Goal: Information Seeking & Learning: Learn about a topic

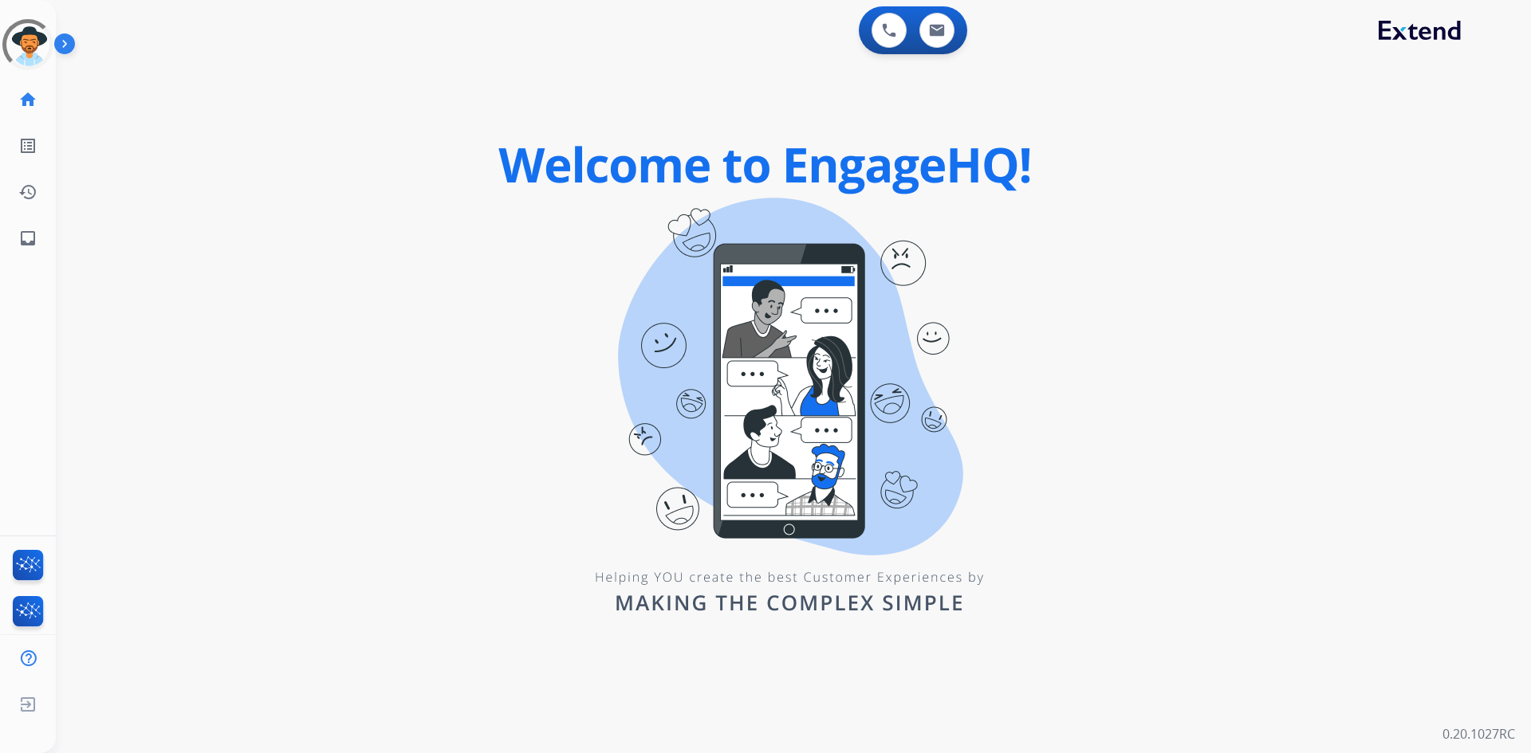
click at [56, 33] on img at bounding box center [67, 47] width 27 height 30
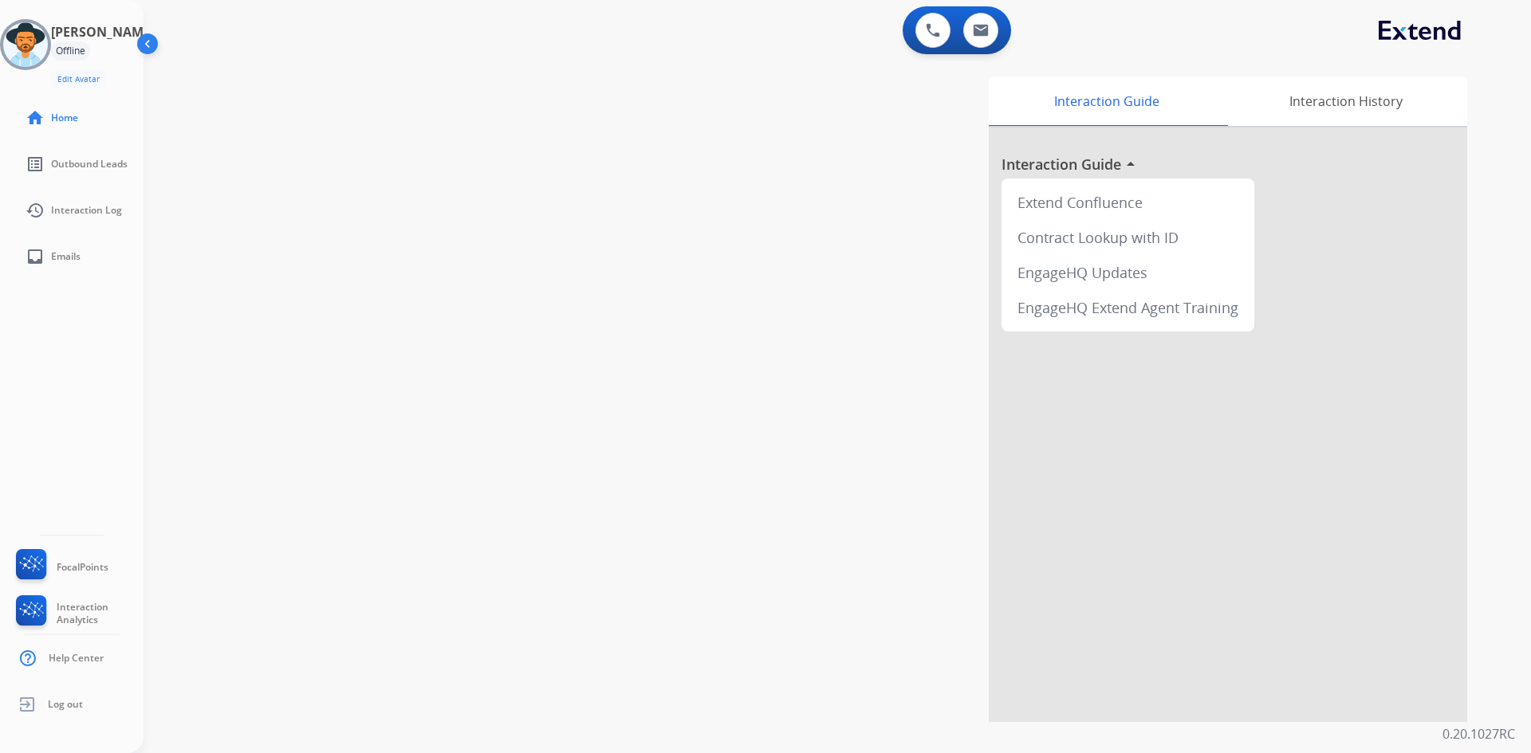
click at [124, 52] on div "[PERSON_NAME] Offline Edit Avatar" at bounding box center [89, 55] width 77 height 66
click at [81, 44] on div "Offline" at bounding box center [70, 50] width 39 height 19
click at [18, 42] on img at bounding box center [25, 44] width 45 height 45
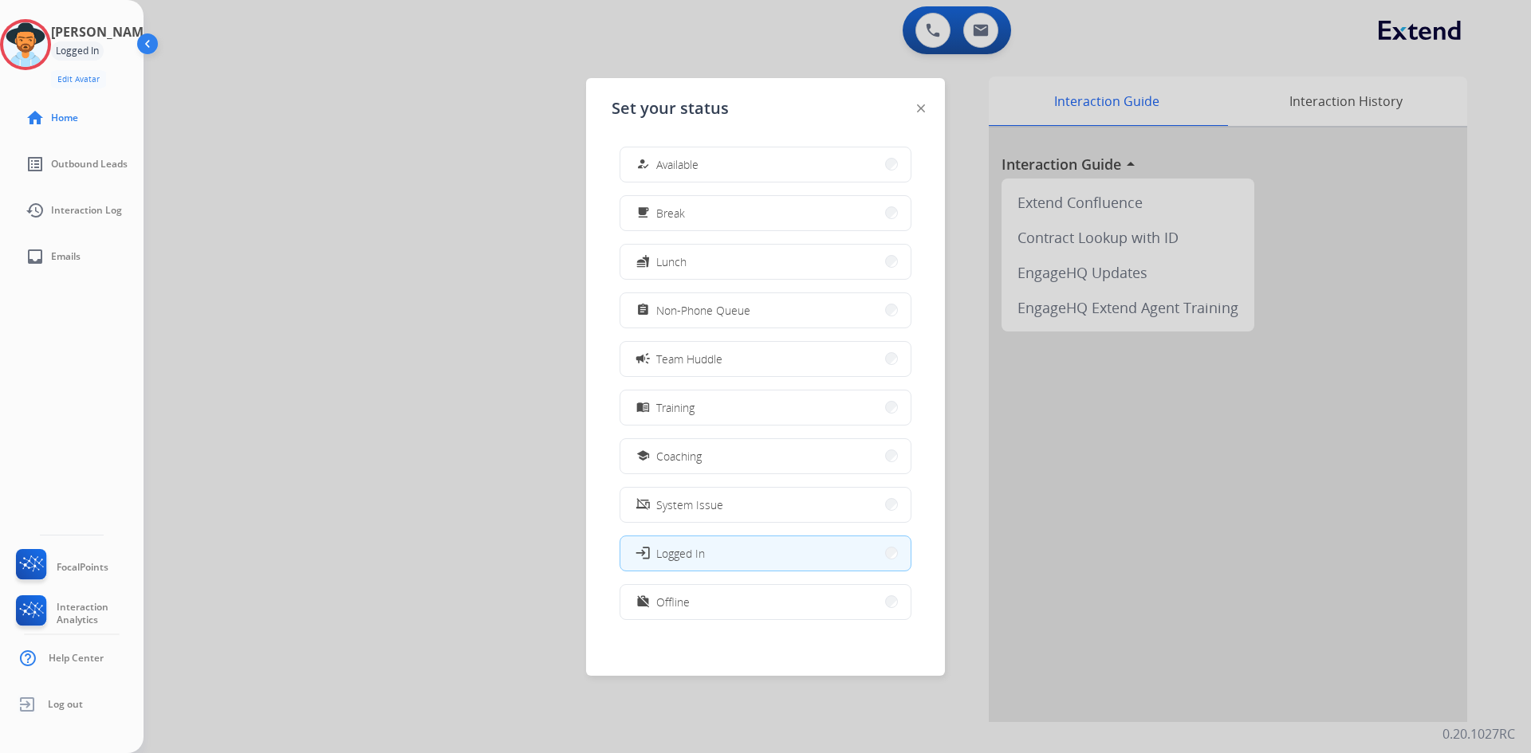
click at [738, 354] on button "campaign Team Huddle" at bounding box center [765, 359] width 290 height 34
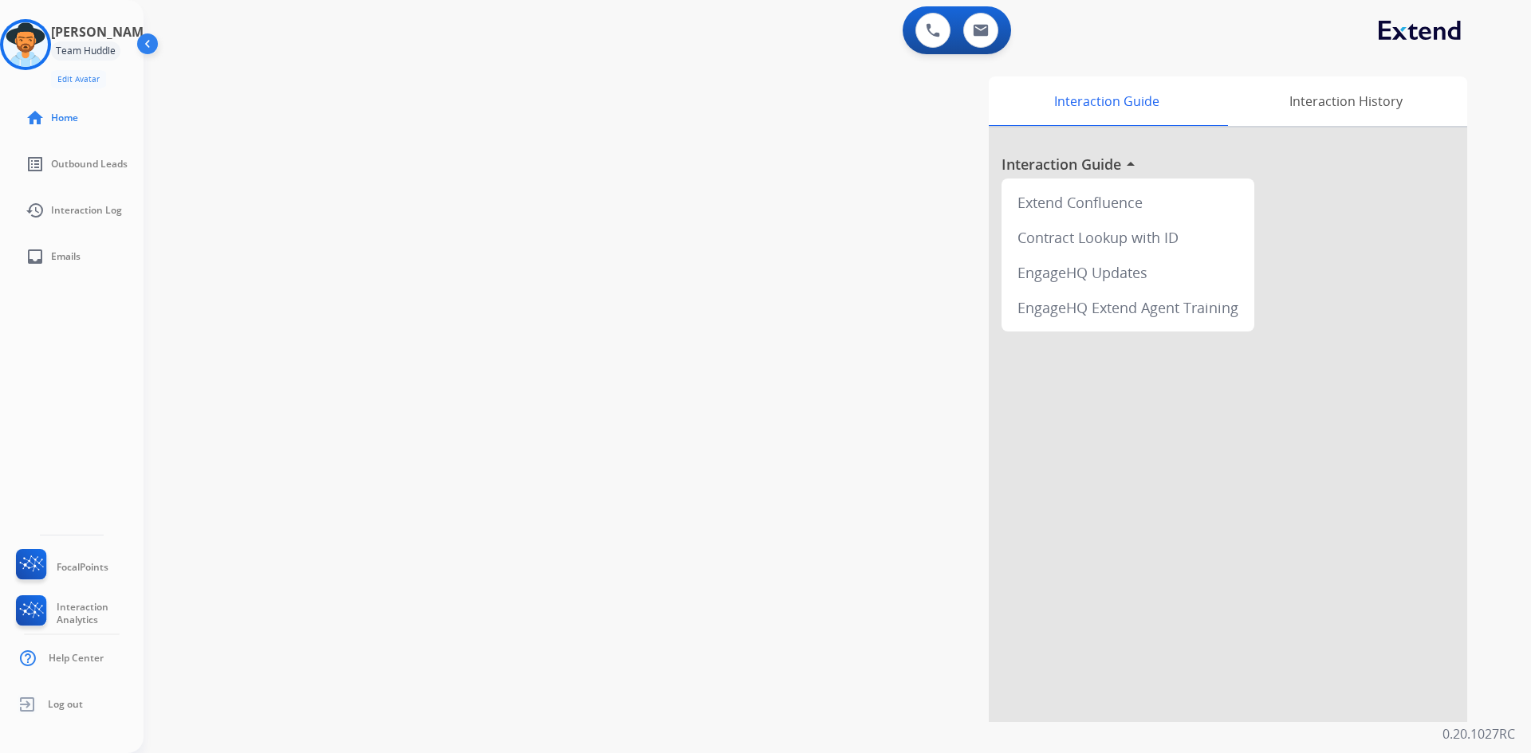
click at [87, 56] on div "Team Huddle" at bounding box center [85, 50] width 69 height 19
click at [48, 52] on img at bounding box center [25, 44] width 45 height 45
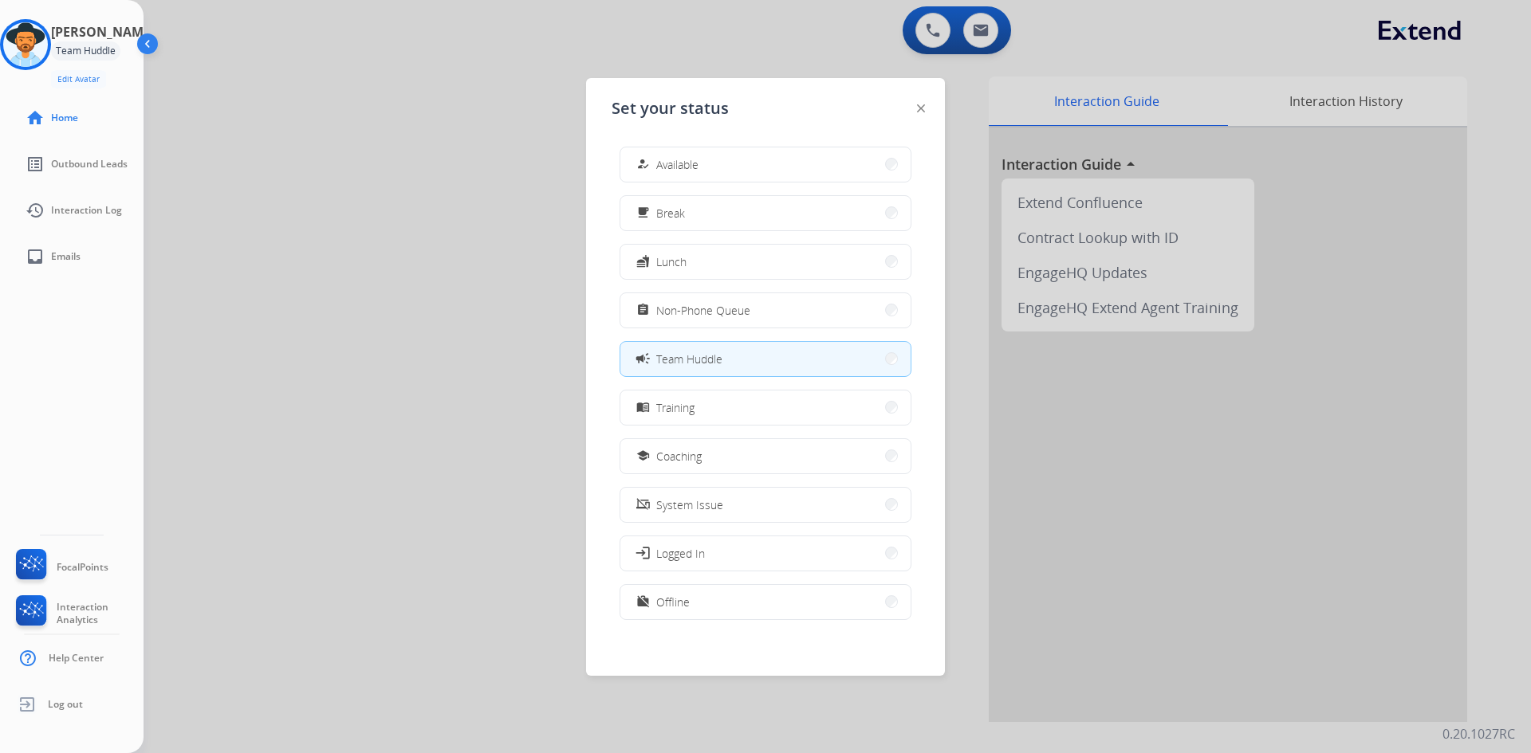
click at [251, 334] on div at bounding box center [765, 376] width 1531 height 753
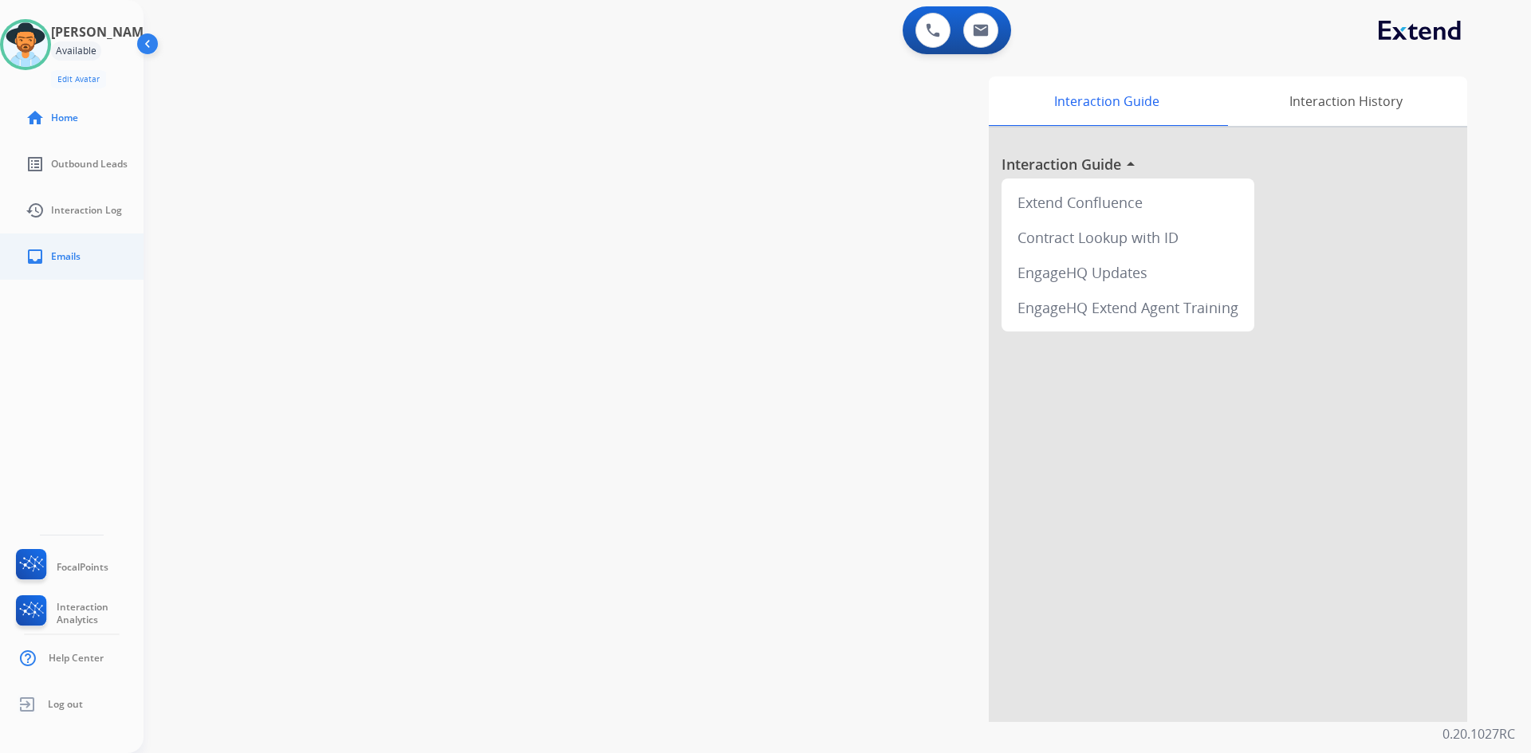
click at [69, 244] on link "inbox Emails" at bounding box center [85, 256] width 144 height 45
select select "**********"
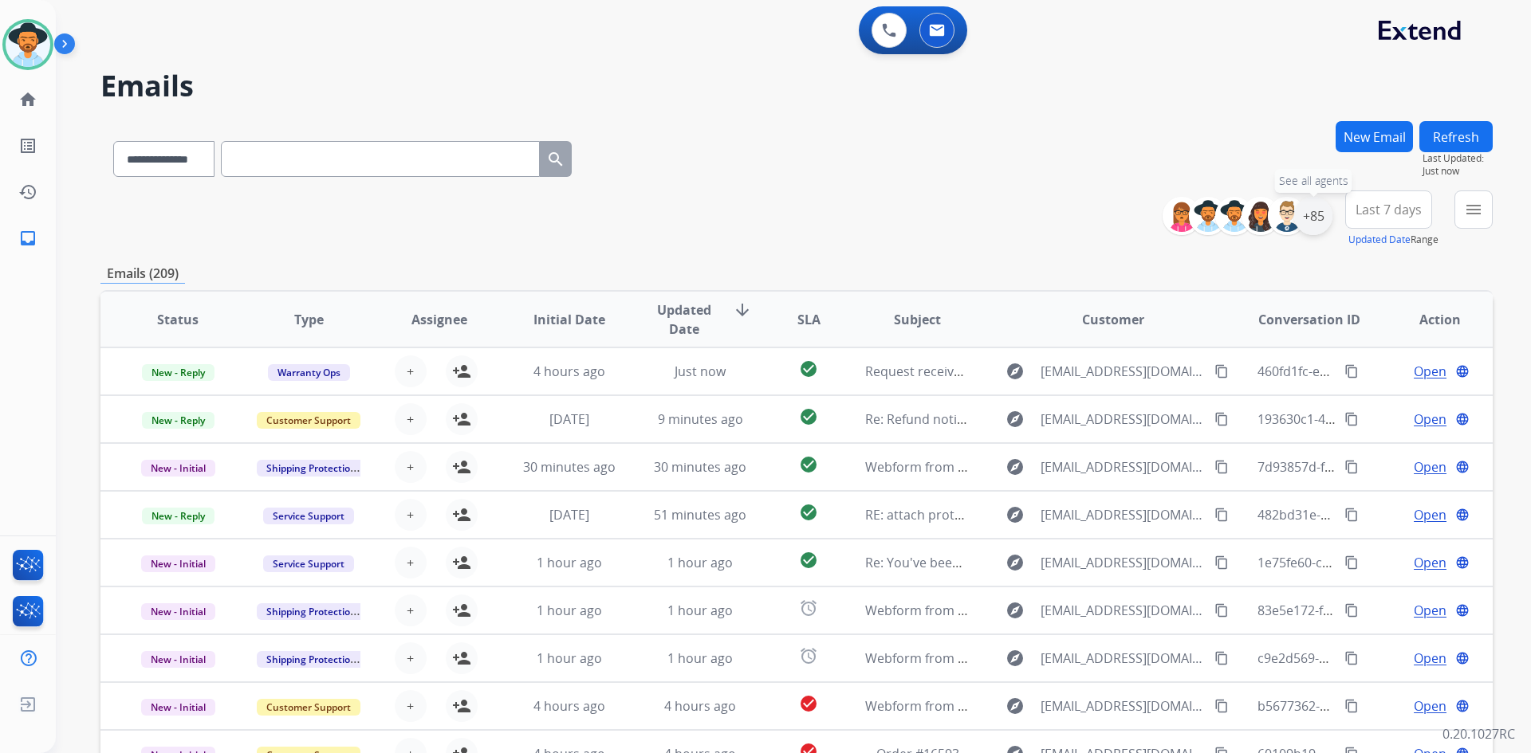
click at [1312, 222] on div "+85" at bounding box center [1313, 216] width 38 height 38
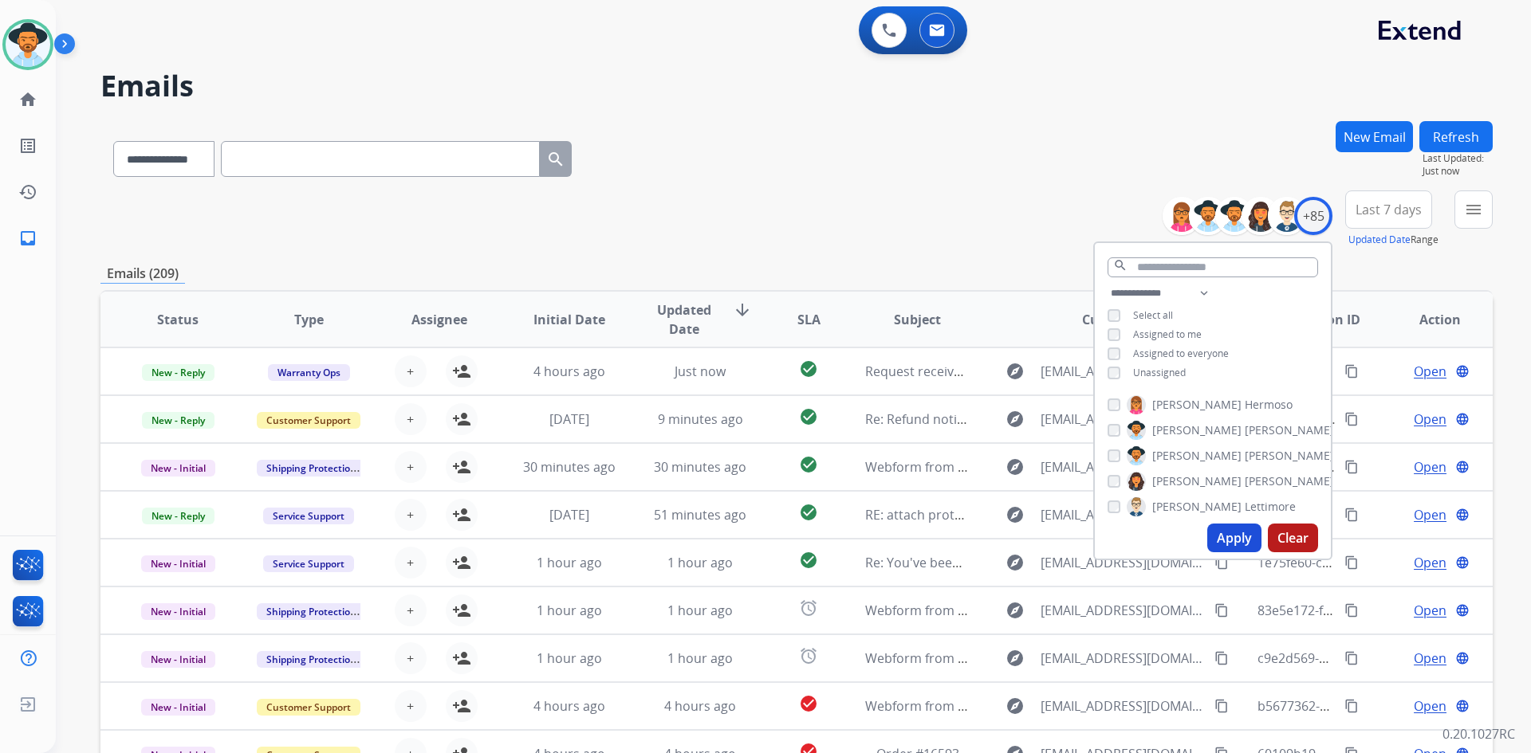
click at [1225, 545] on button "Apply" at bounding box center [1234, 538] width 54 height 29
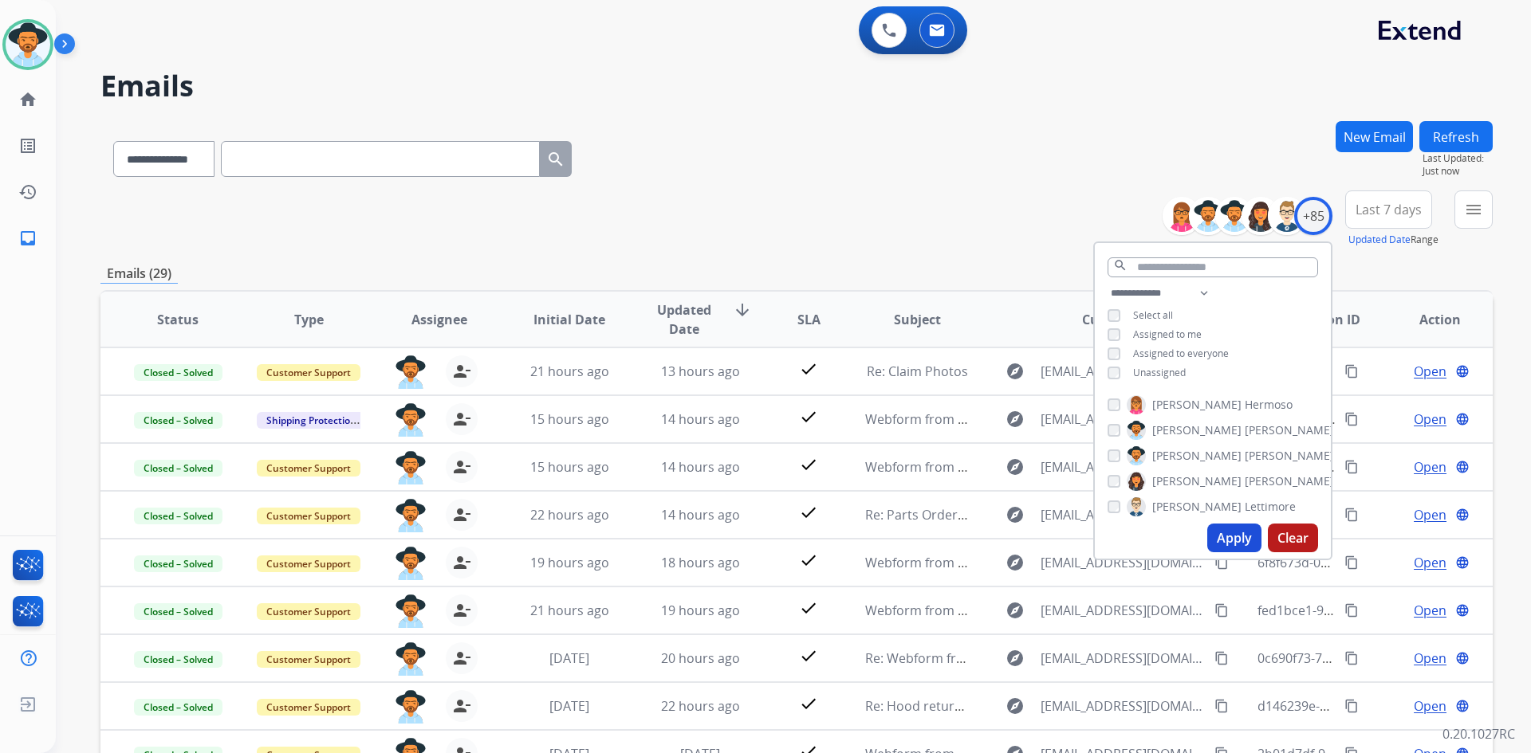
click at [1398, 206] on span "Last 7 days" at bounding box center [1388, 209] width 66 height 6
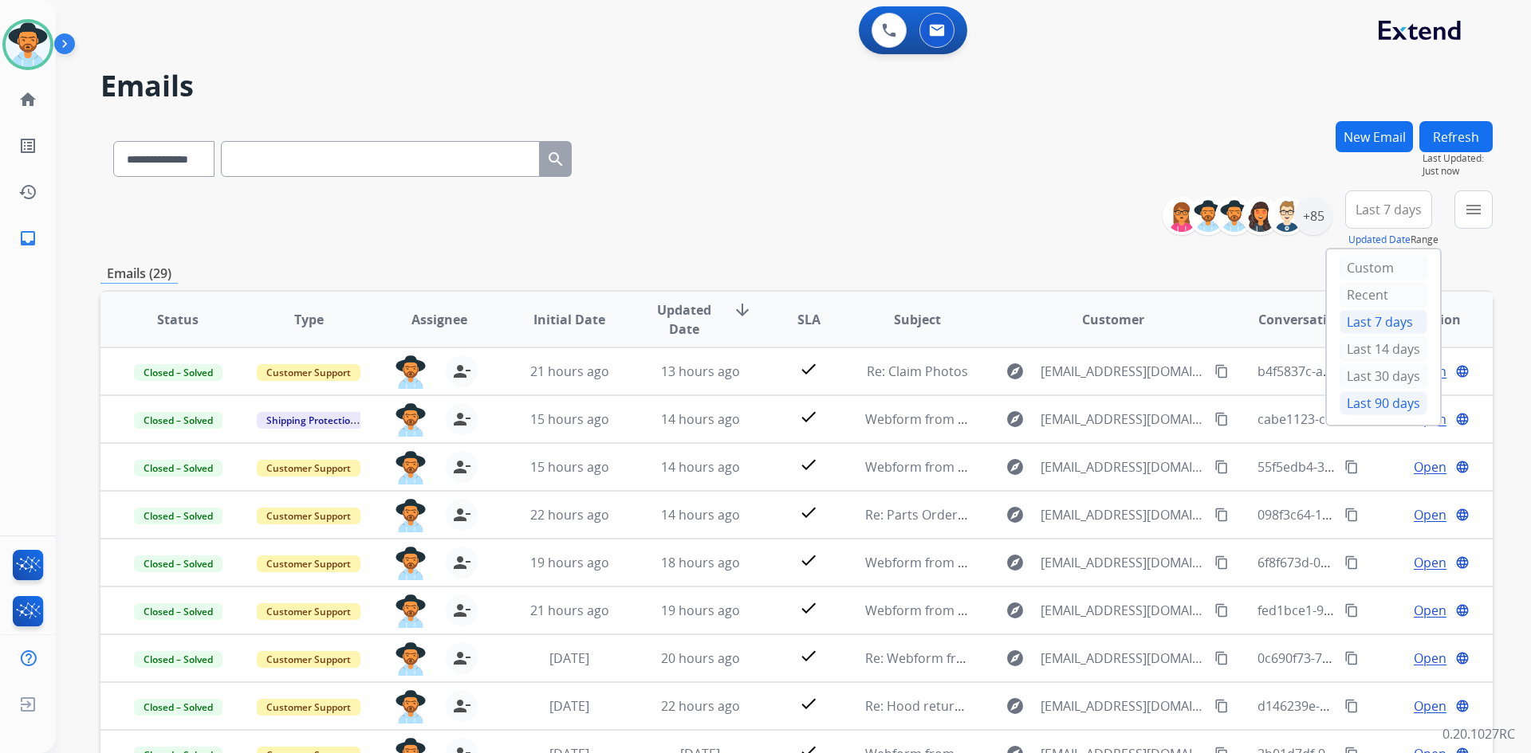
click at [1362, 404] on div "Last 90 days" at bounding box center [1383, 403] width 88 height 24
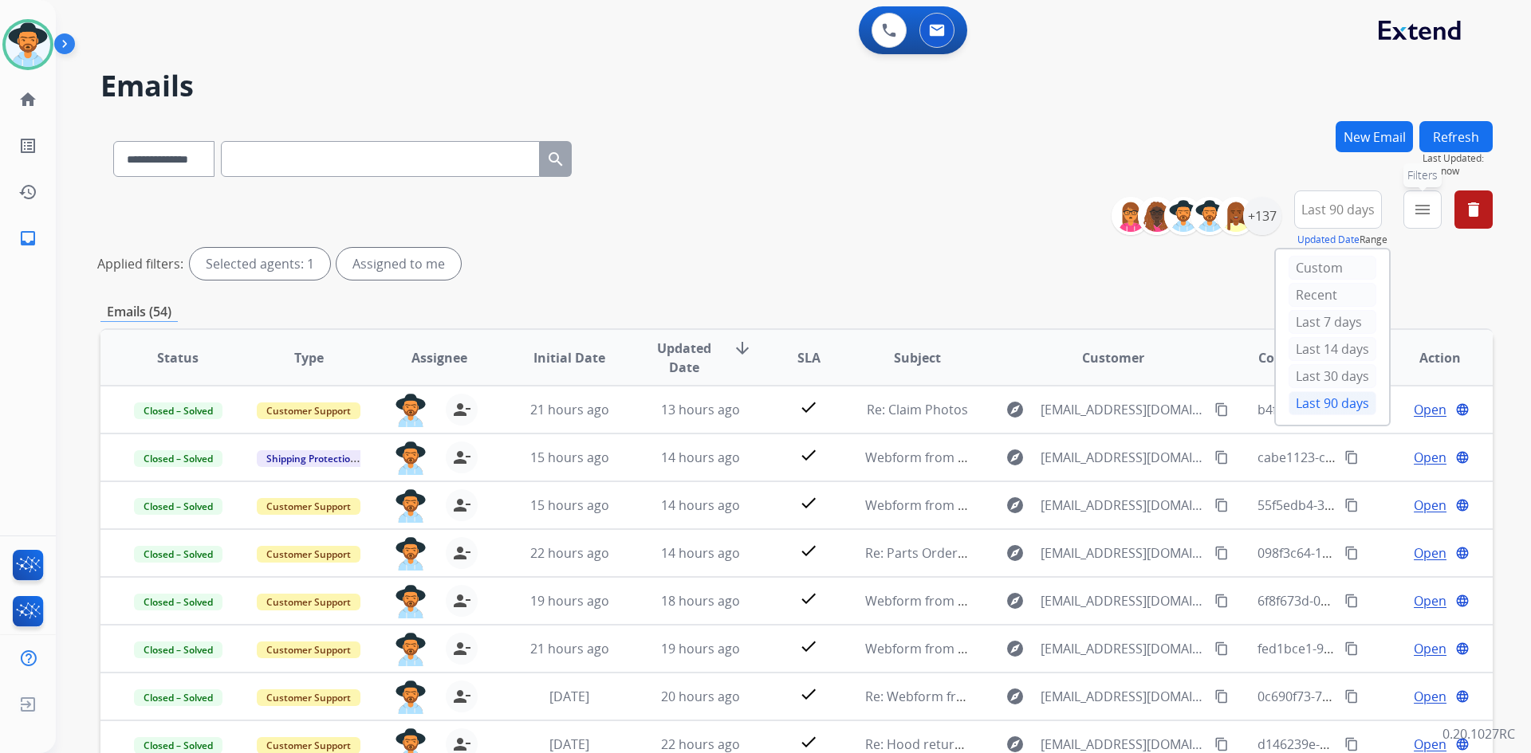
click at [1419, 218] on mat-icon "menu" at bounding box center [1422, 209] width 19 height 19
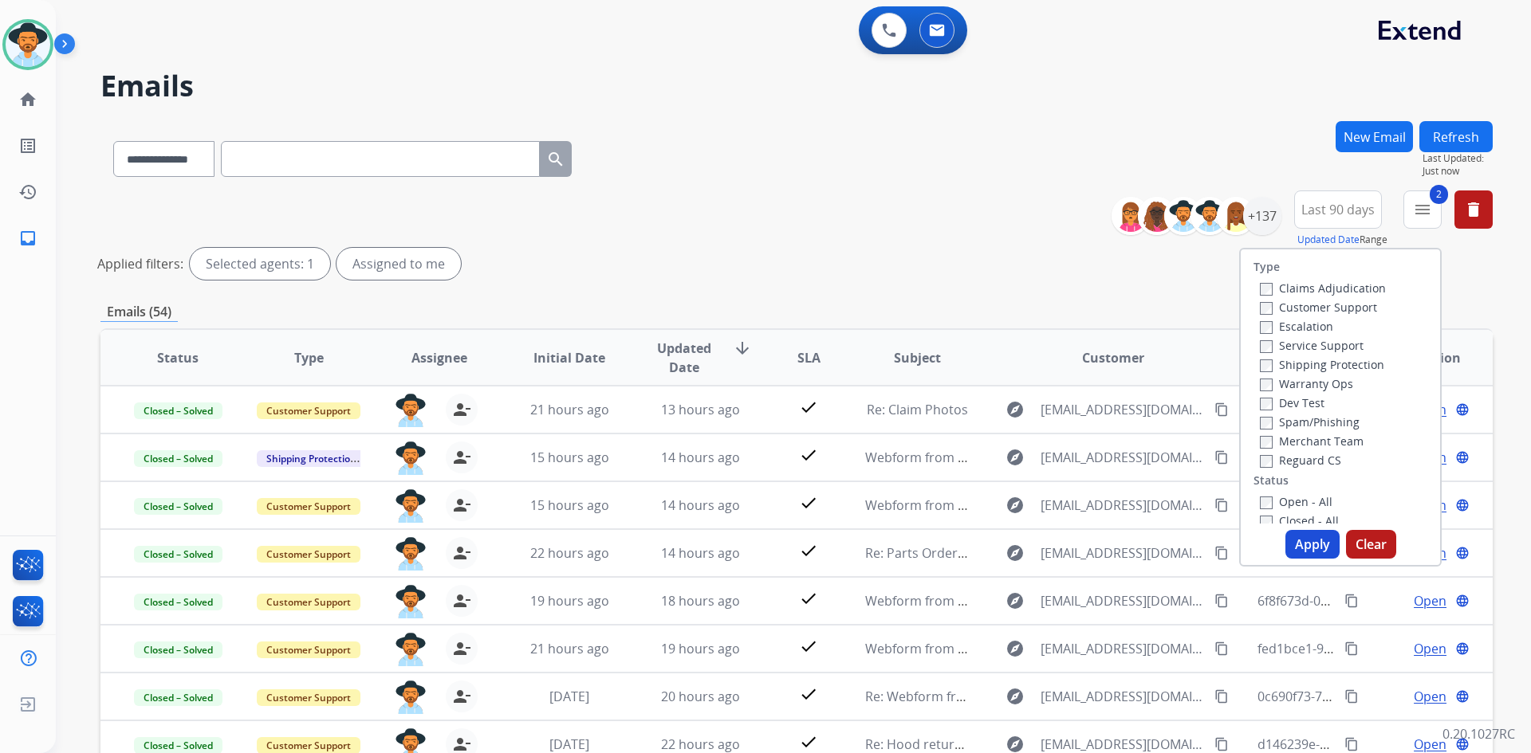
click at [1262, 459] on label "Reguard CS" at bounding box center [1300, 460] width 81 height 15
click at [1264, 493] on div "Open - All" at bounding box center [1343, 501] width 167 height 19
click at [1264, 502] on label "Open - All" at bounding box center [1296, 501] width 73 height 15
click at [1299, 546] on button "Apply" at bounding box center [1312, 544] width 54 height 29
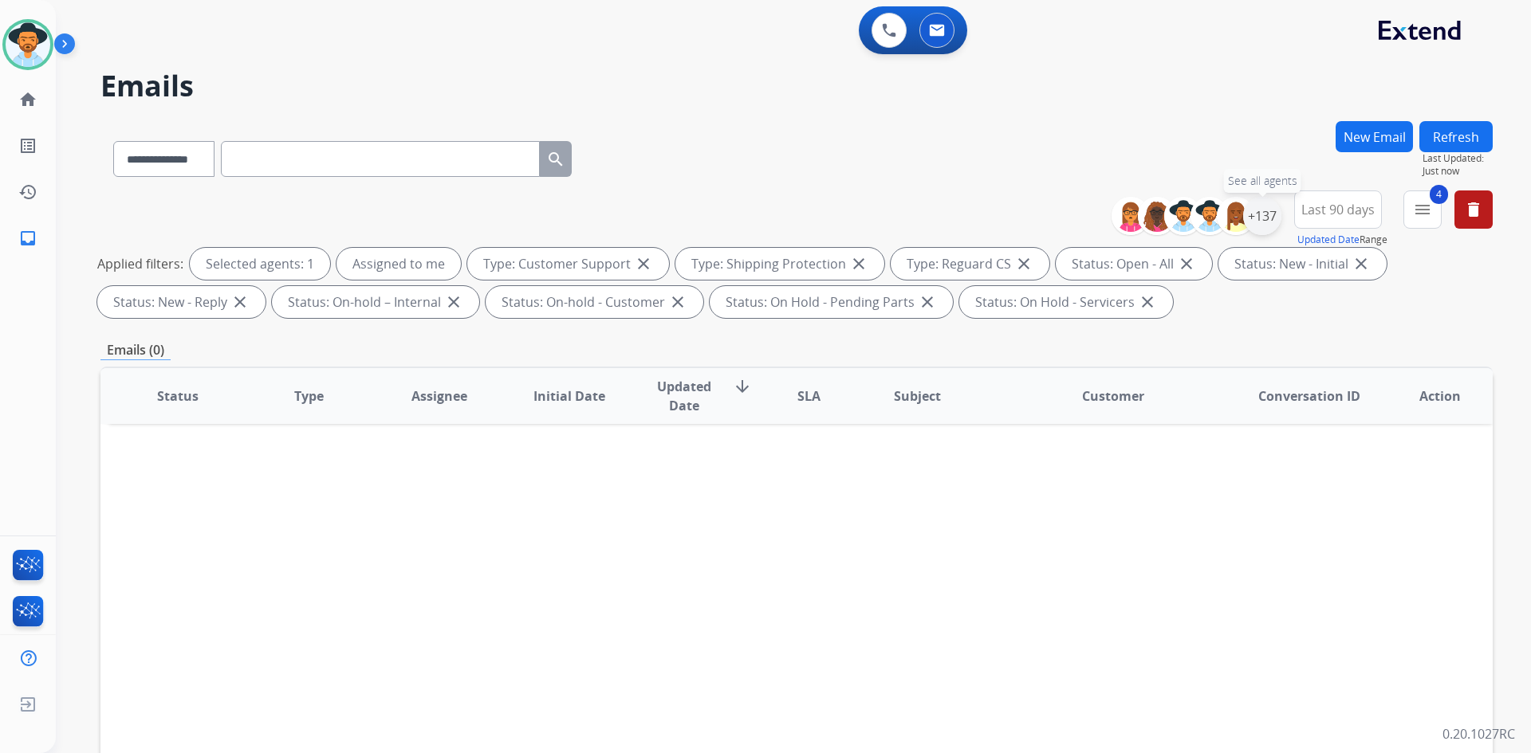
click at [1258, 216] on div "+137" at bounding box center [1262, 216] width 38 height 38
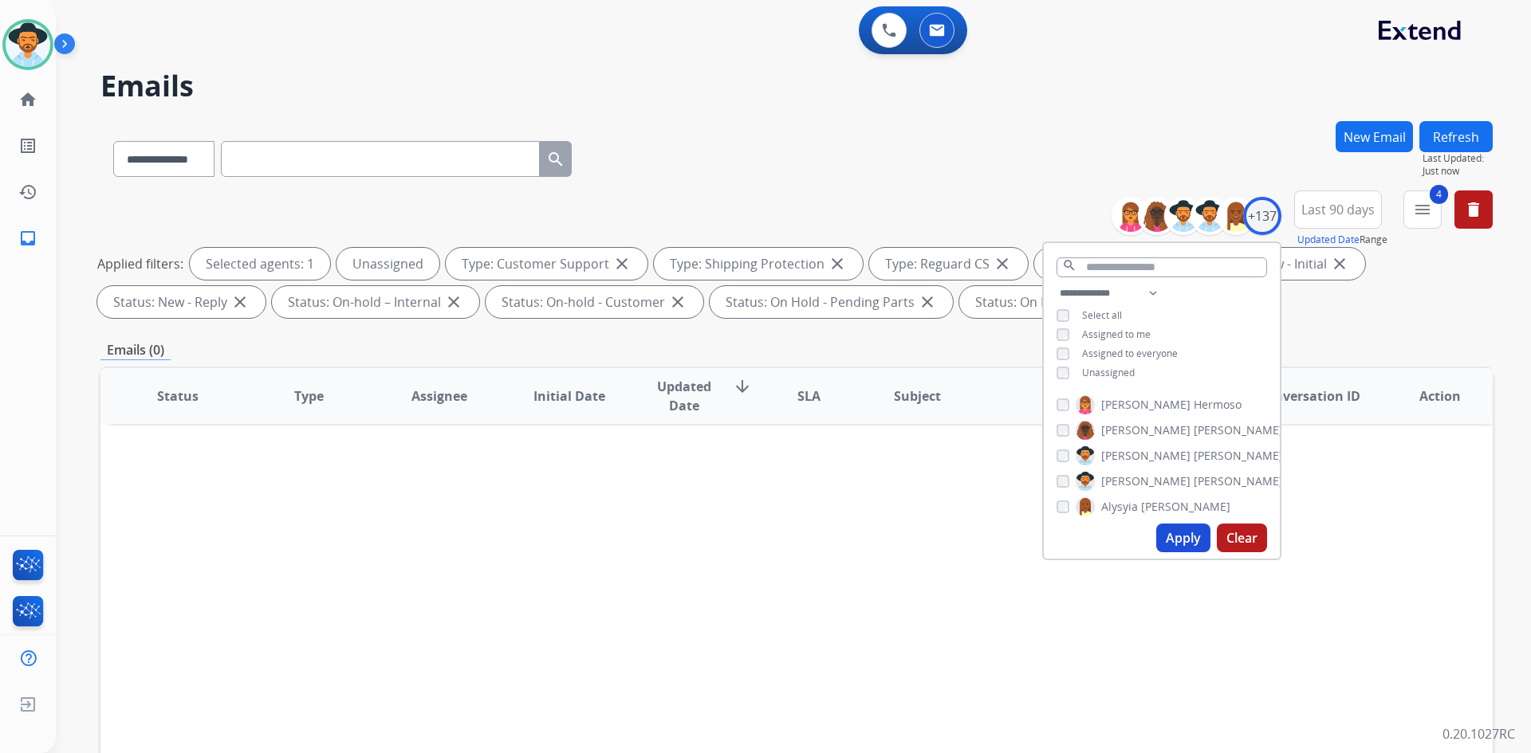
click at [1182, 542] on button "Apply" at bounding box center [1183, 538] width 54 height 29
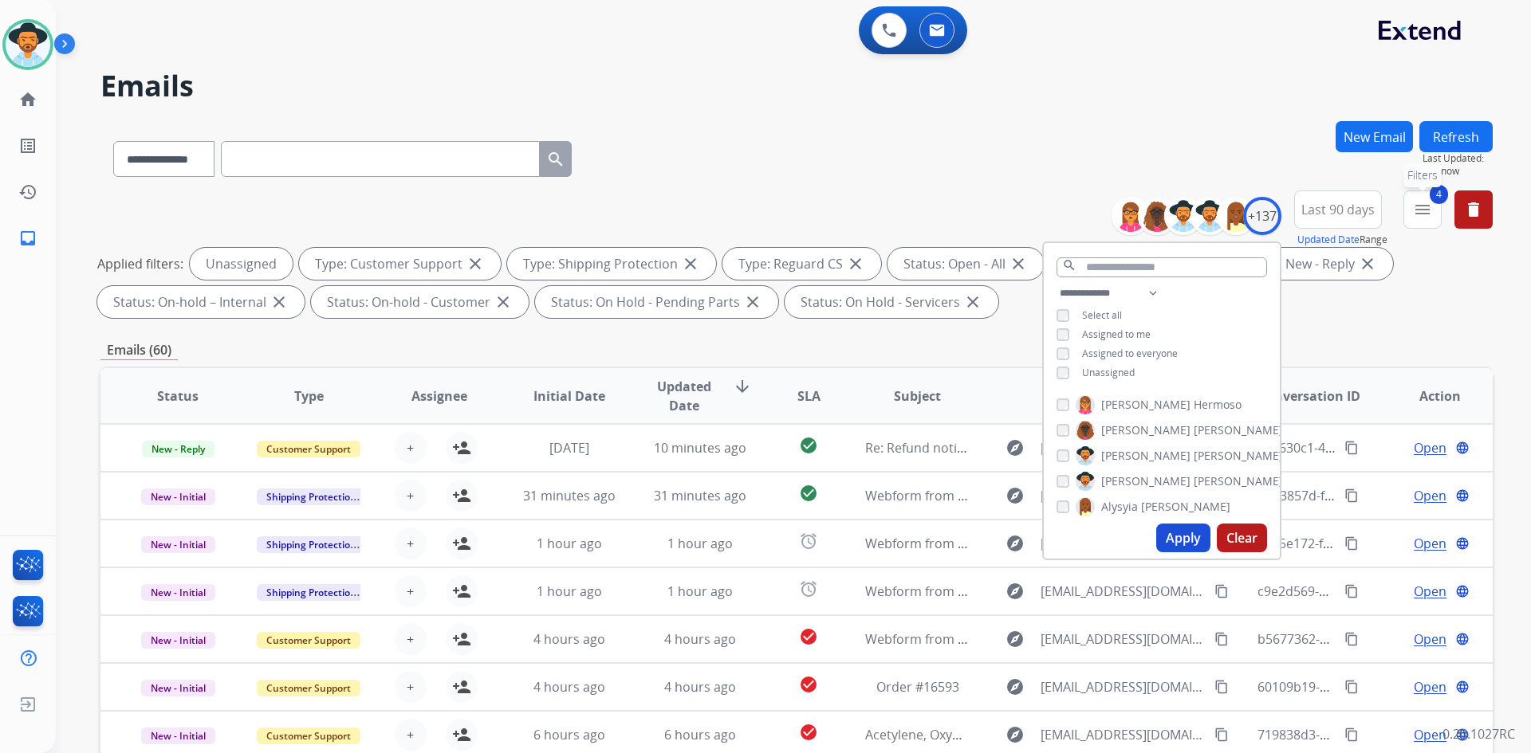
click at [1430, 217] on mat-icon "menu" at bounding box center [1422, 209] width 19 height 19
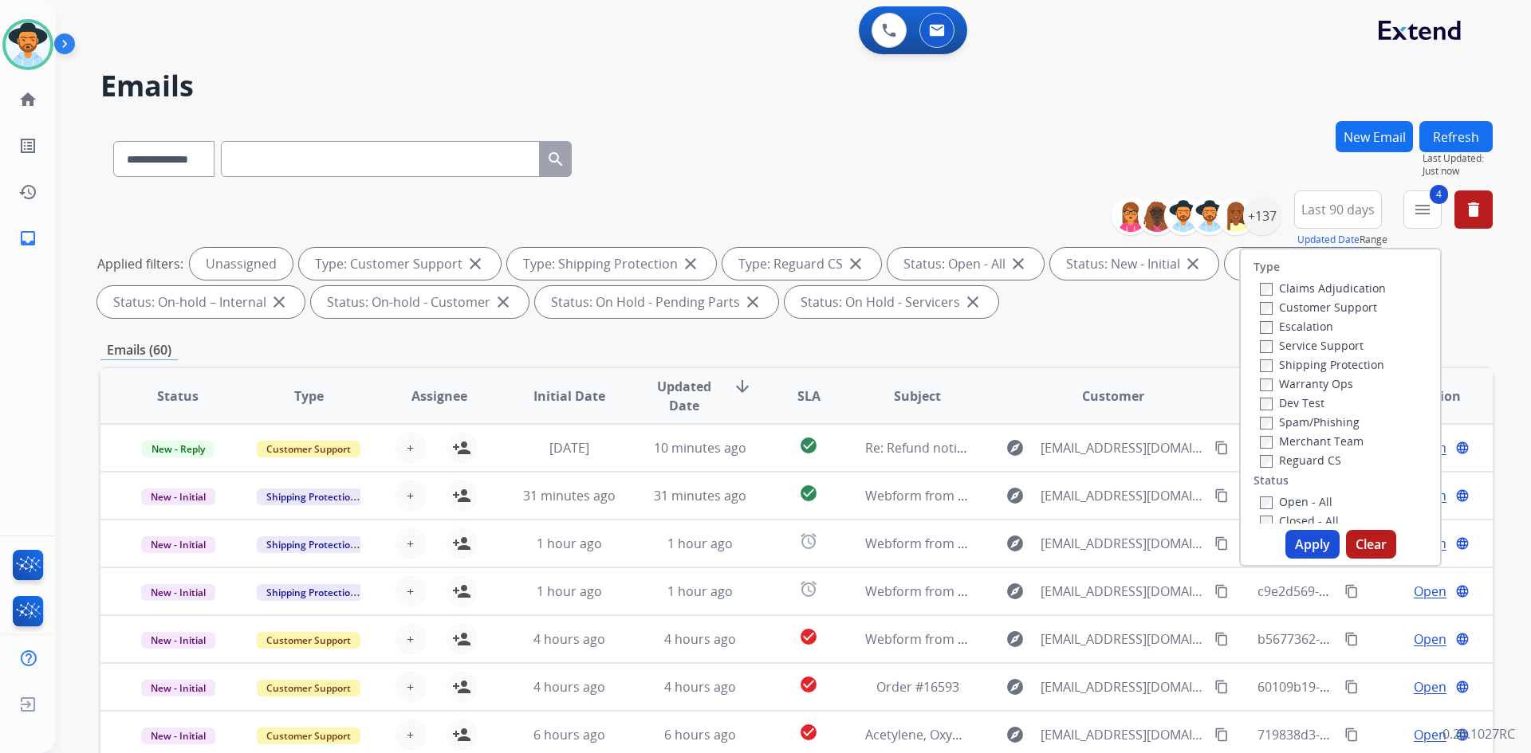
click at [1474, 291] on div "Applied filters: Unassigned Type: Customer Support close Type: Shipping Protect…" at bounding box center [793, 283] width 1392 height 70
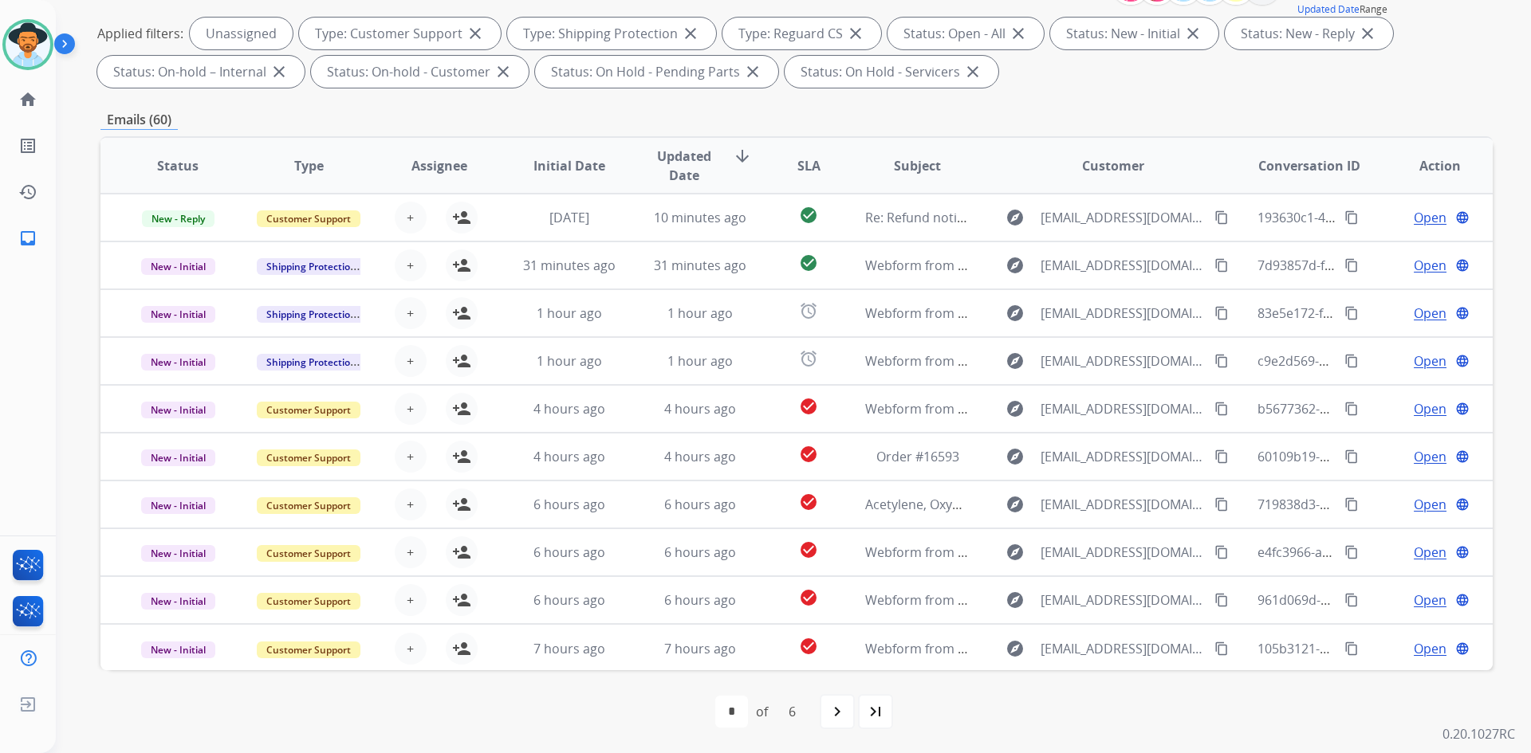
scroll to position [151, 0]
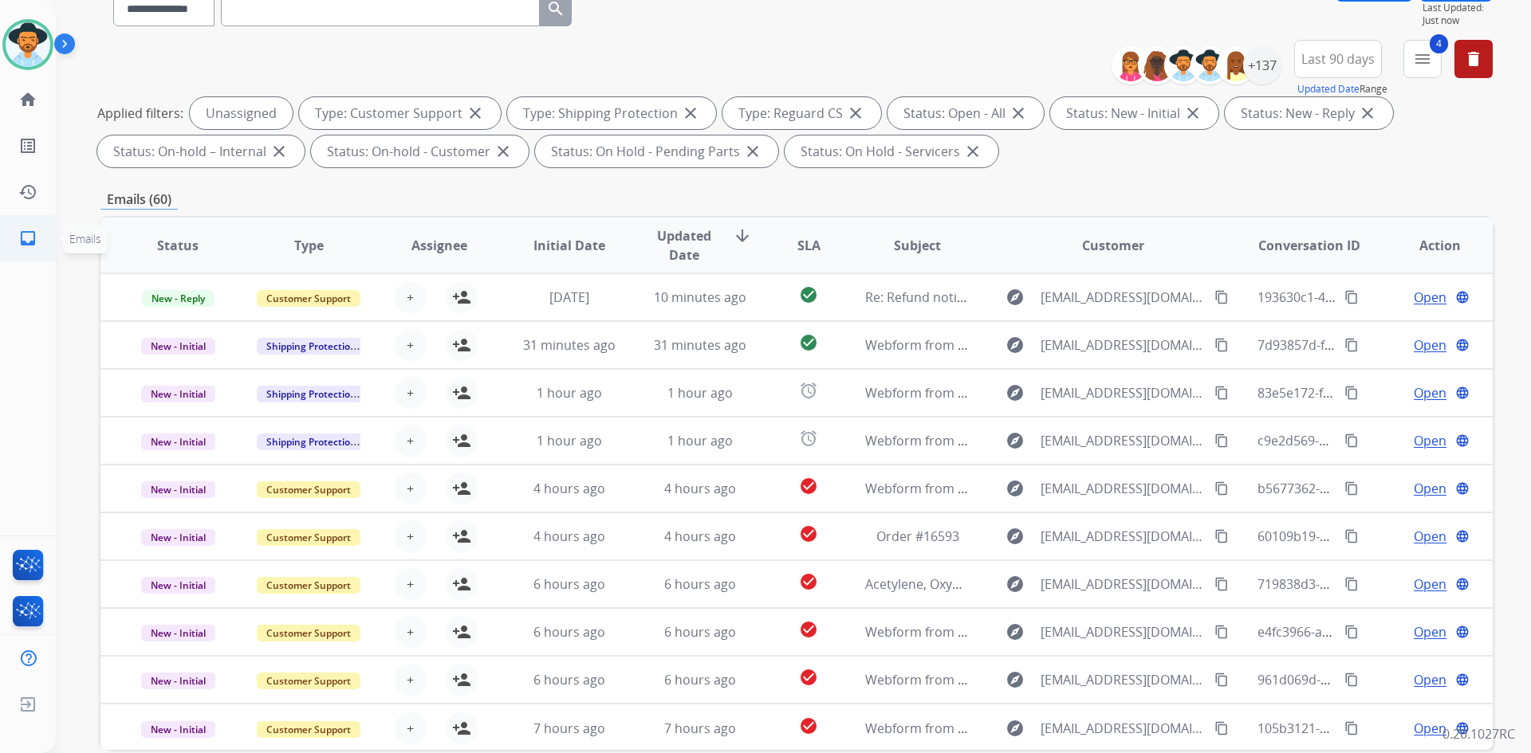
click at [20, 230] on mat-icon "inbox" at bounding box center [27, 238] width 19 height 19
click at [28, 242] on mat-icon "inbox" at bounding box center [27, 238] width 19 height 19
click at [1412, 70] on button "4 menu Filters" at bounding box center [1422, 59] width 38 height 38
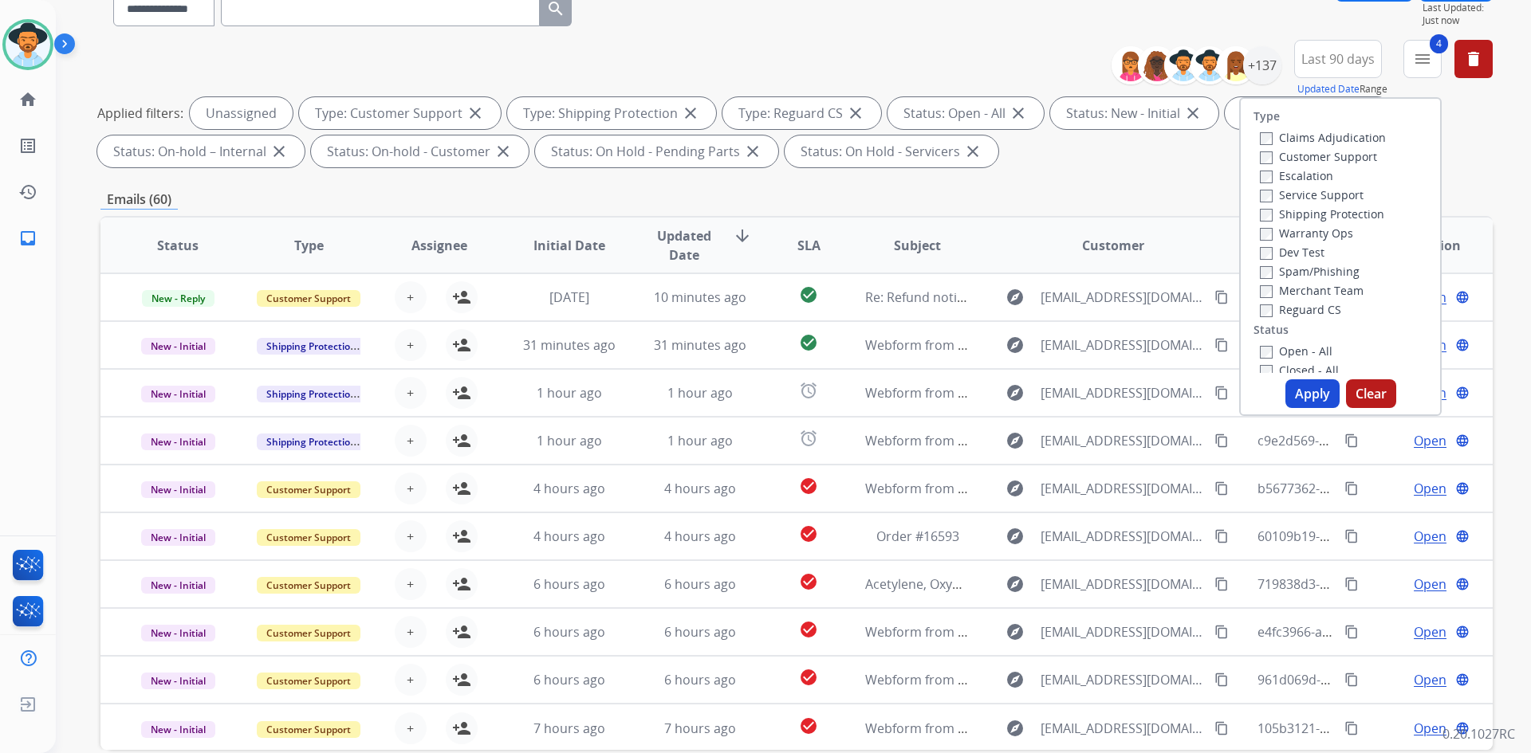
click at [1250, 47] on div "+137" at bounding box center [1202, 65] width 158 height 38
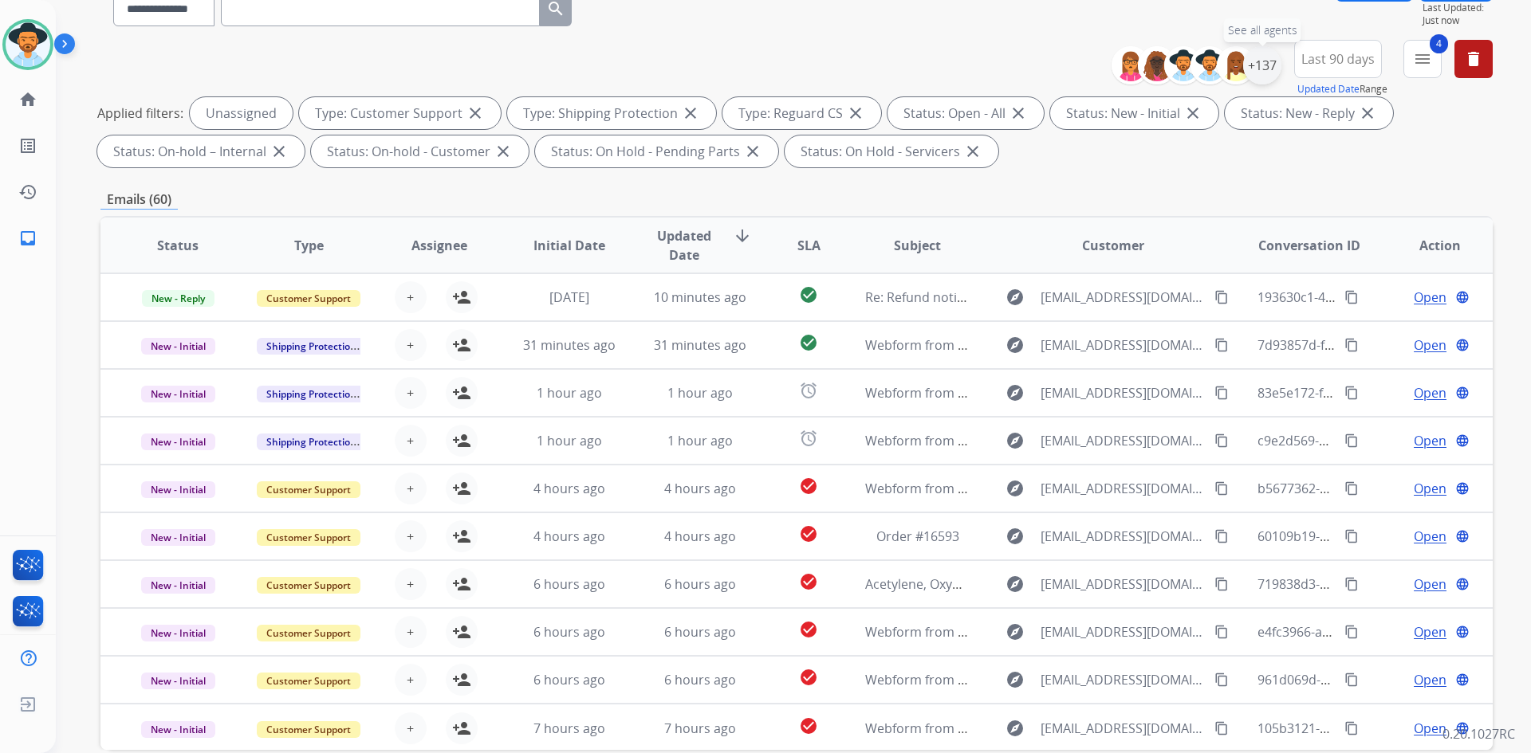
click at [1256, 77] on div "+137" at bounding box center [1262, 65] width 38 height 38
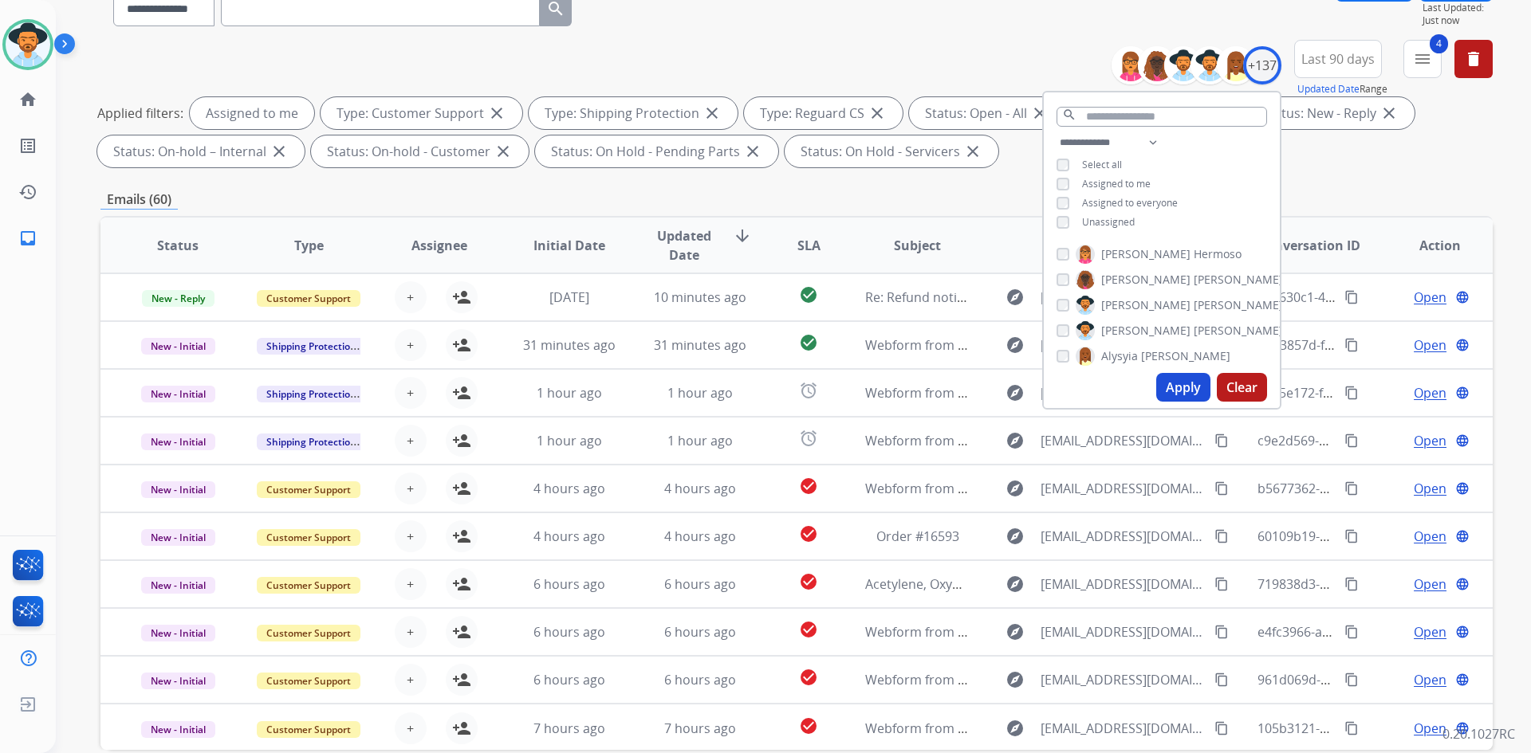
click at [1178, 386] on button "Apply" at bounding box center [1183, 387] width 54 height 29
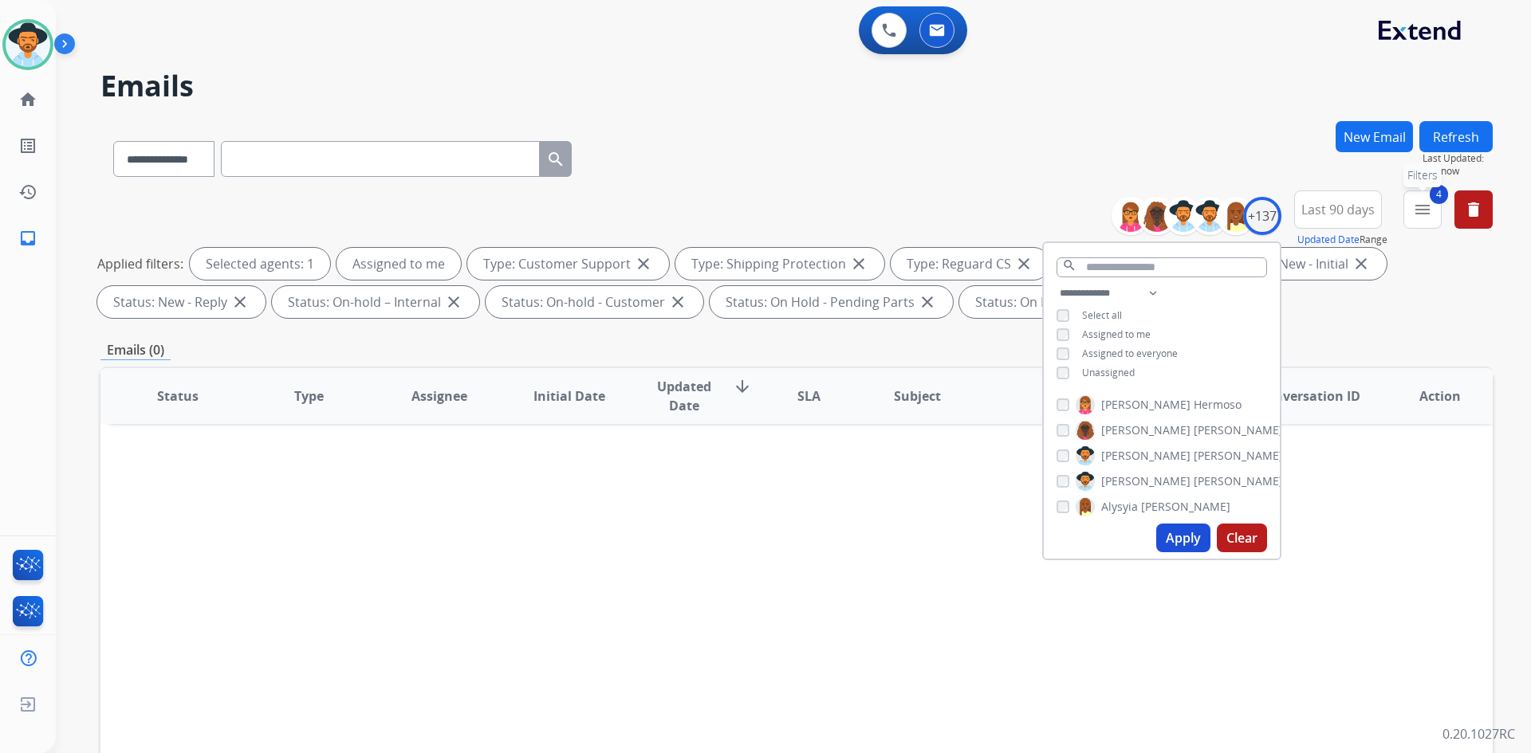
click at [1435, 222] on button "4 menu Filters" at bounding box center [1422, 210] width 38 height 38
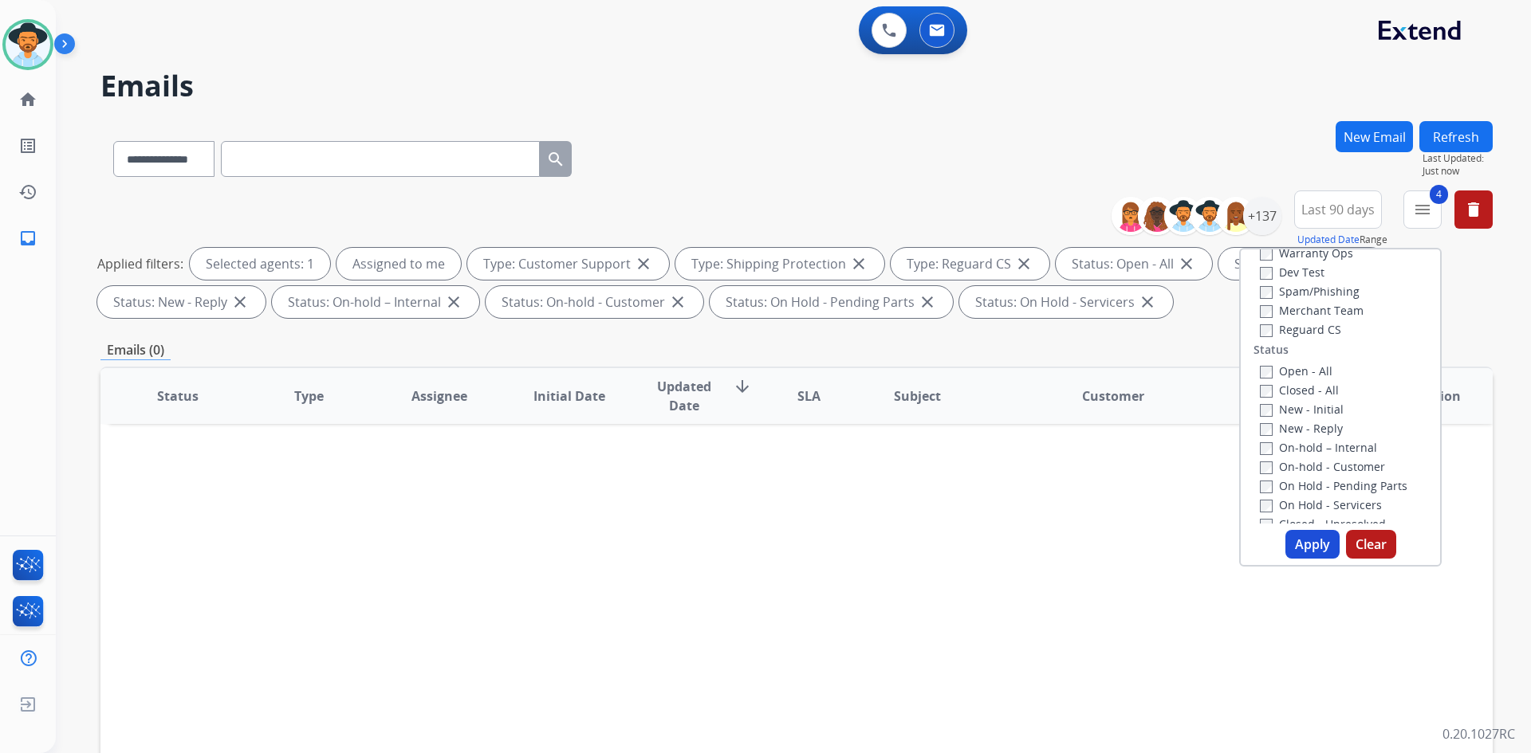
scroll to position [159, 0]
click at [1310, 546] on button "Apply" at bounding box center [1312, 544] width 54 height 29
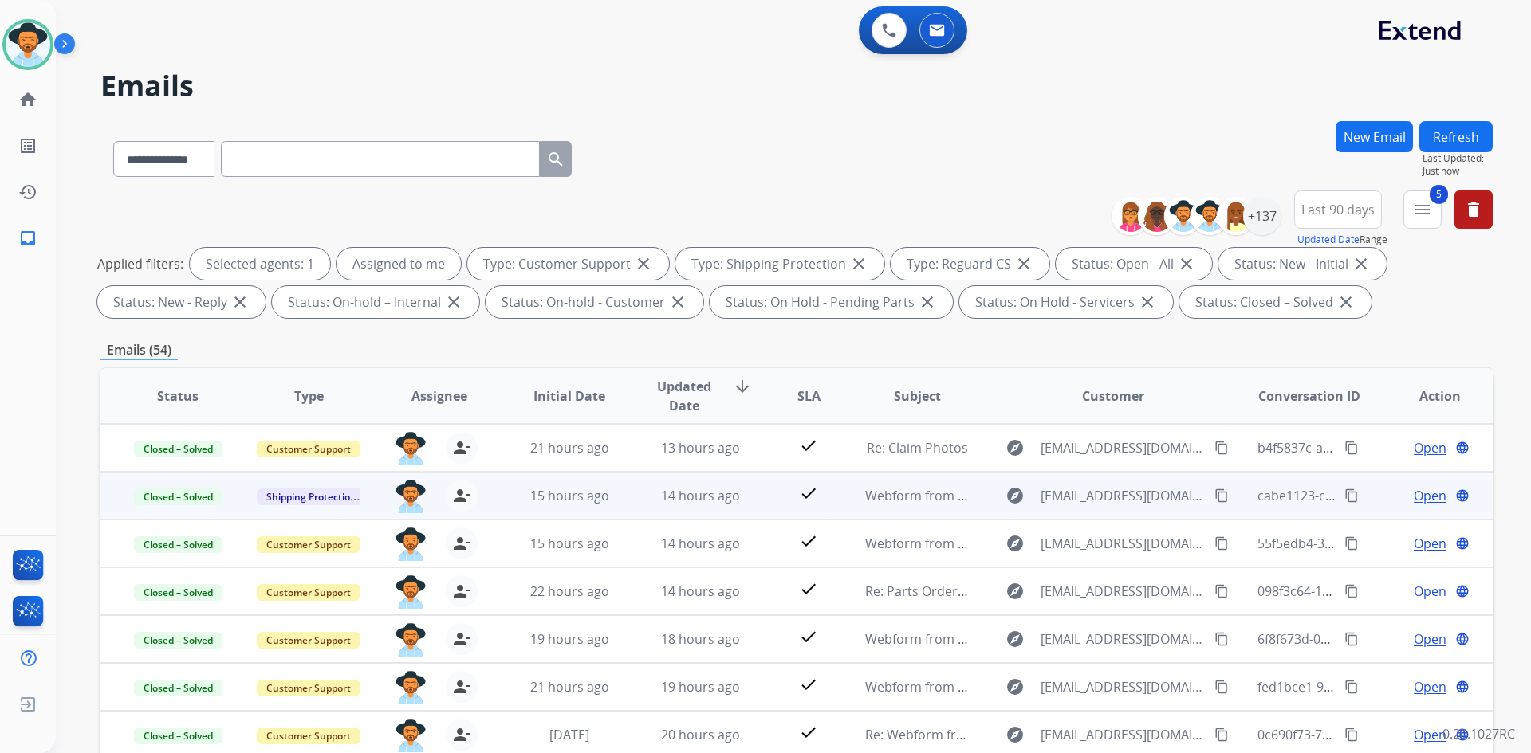
scroll to position [2, 0]
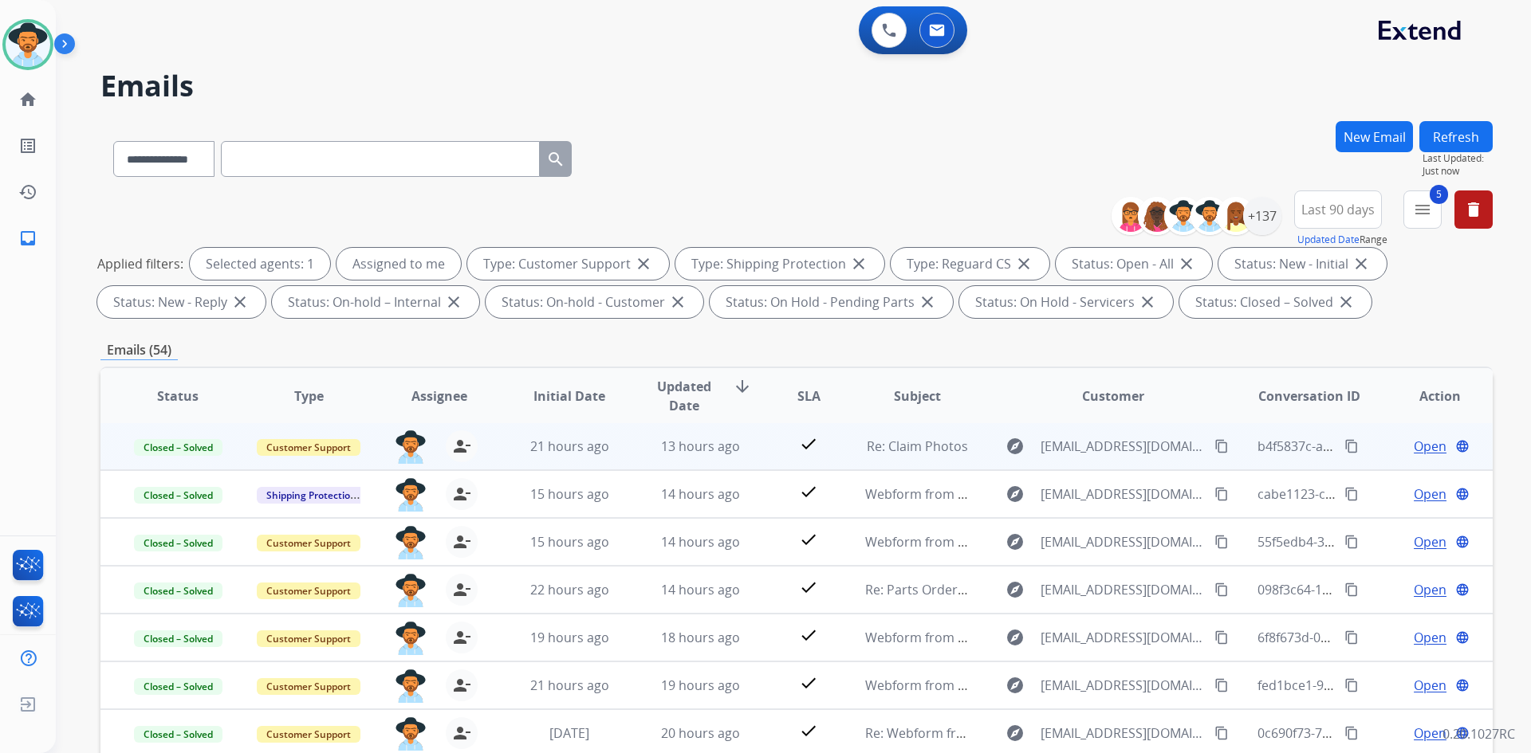
click at [1413, 446] on span "Open" at bounding box center [1429, 446] width 33 height 19
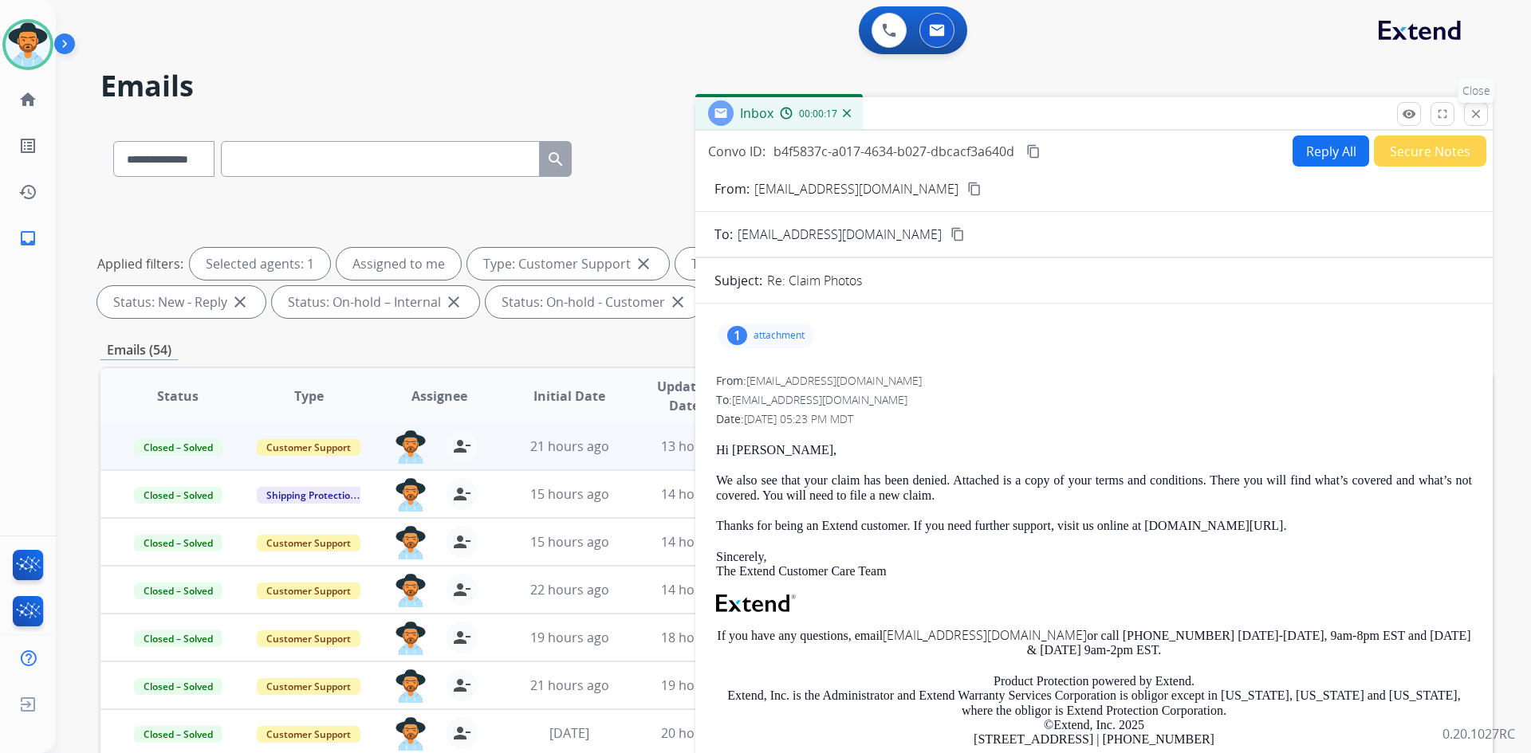
click at [1469, 119] on mat-icon "close" at bounding box center [1475, 114] width 14 height 14
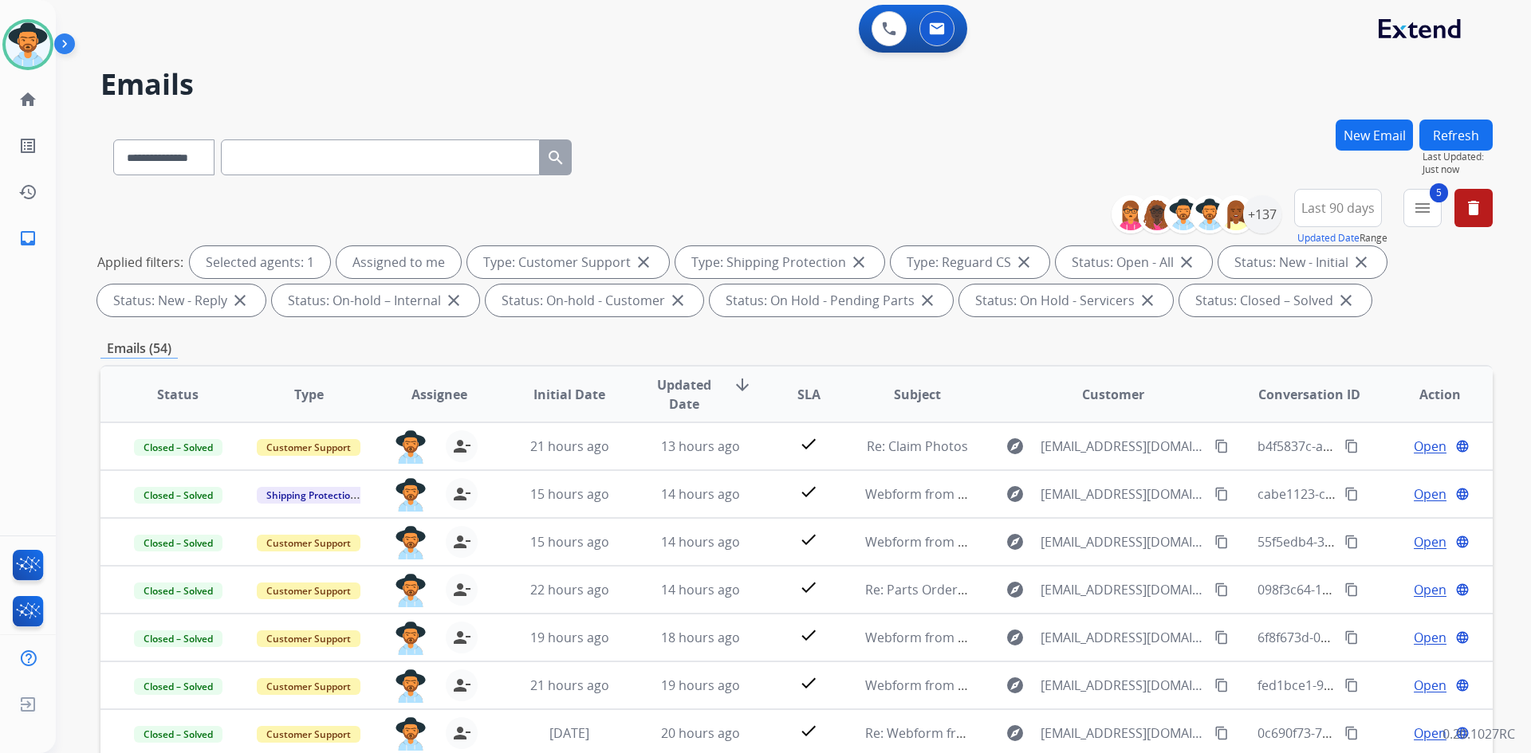
scroll to position [0, 0]
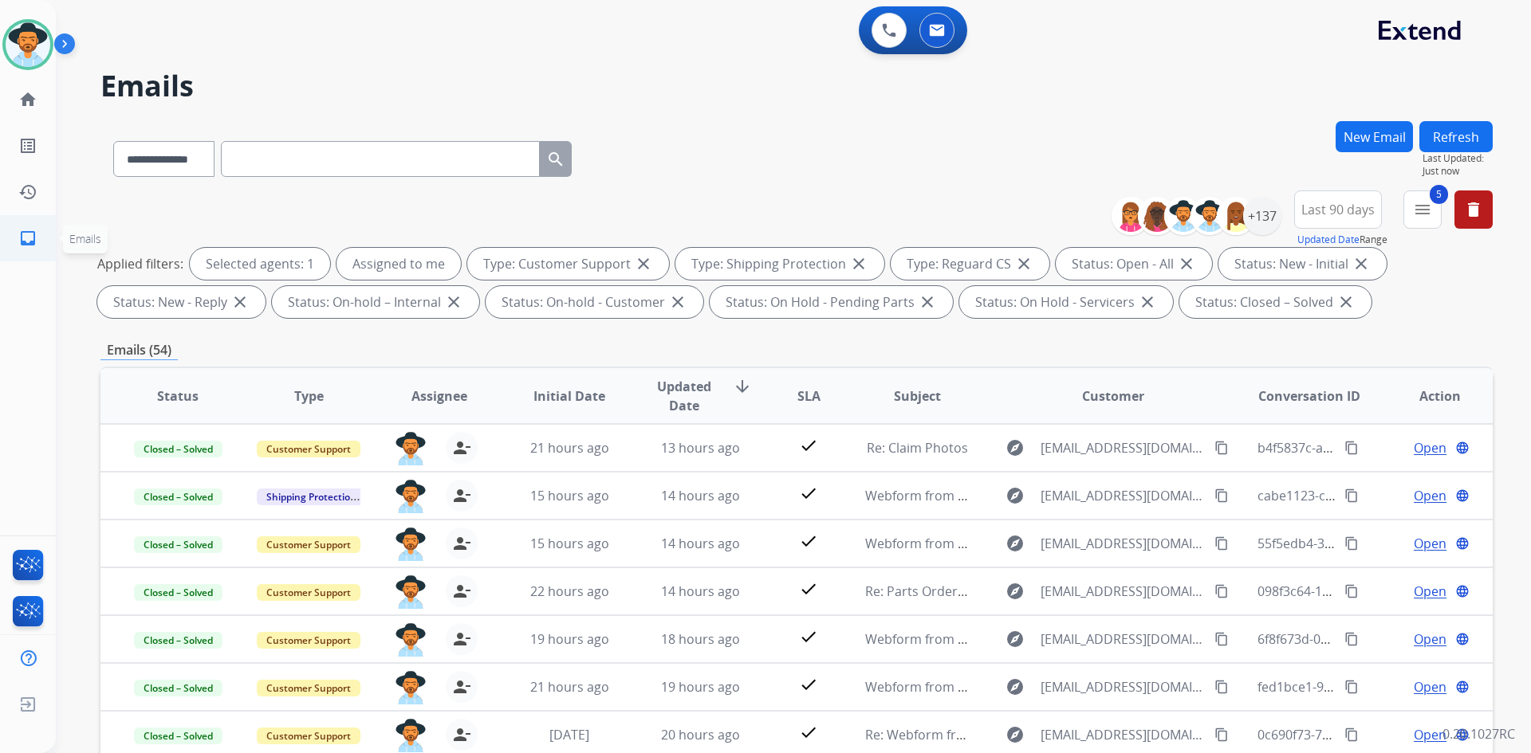
click at [18, 233] on mat-icon "inbox" at bounding box center [27, 238] width 19 height 19
click at [1276, 219] on div "+137" at bounding box center [1262, 216] width 38 height 38
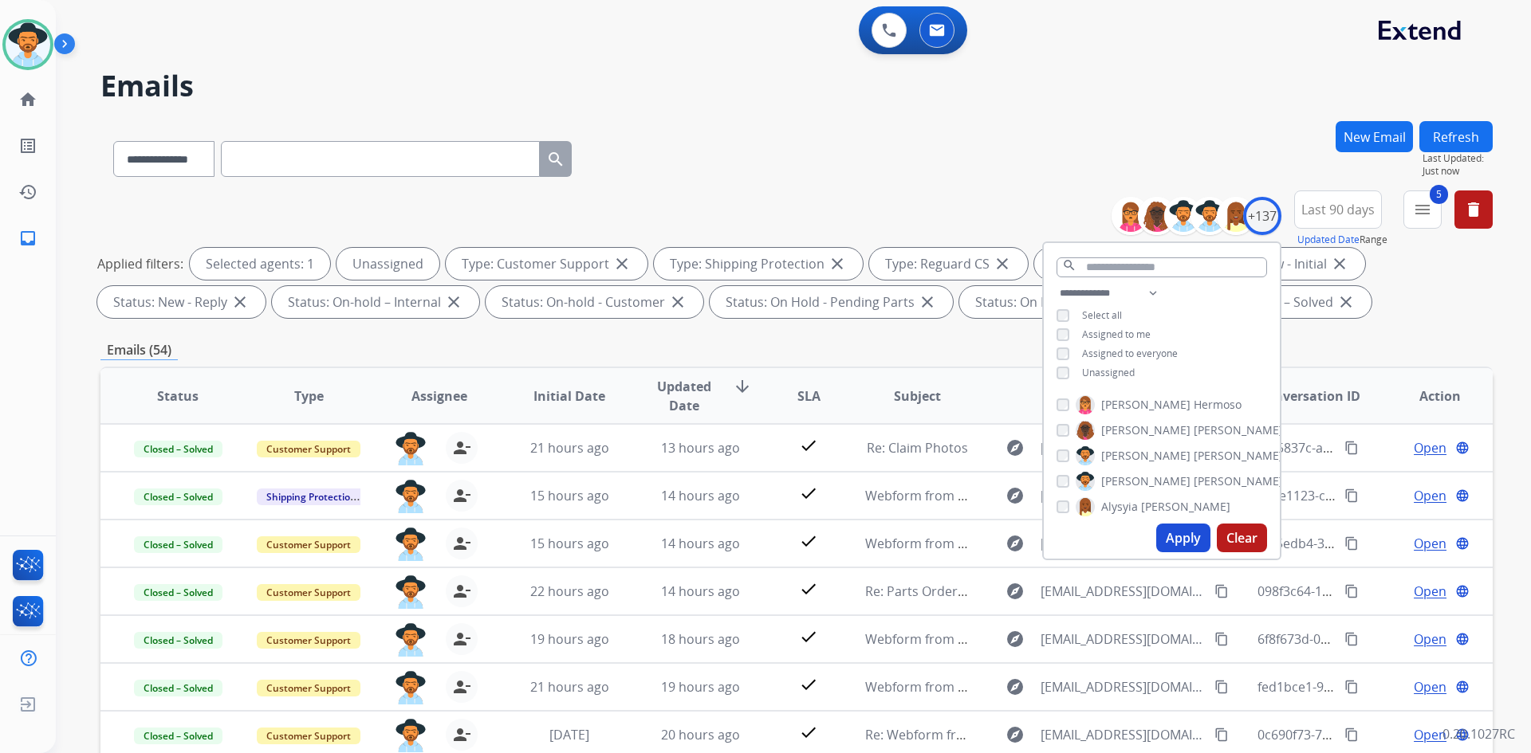
click at [1178, 548] on button "Apply" at bounding box center [1183, 538] width 54 height 29
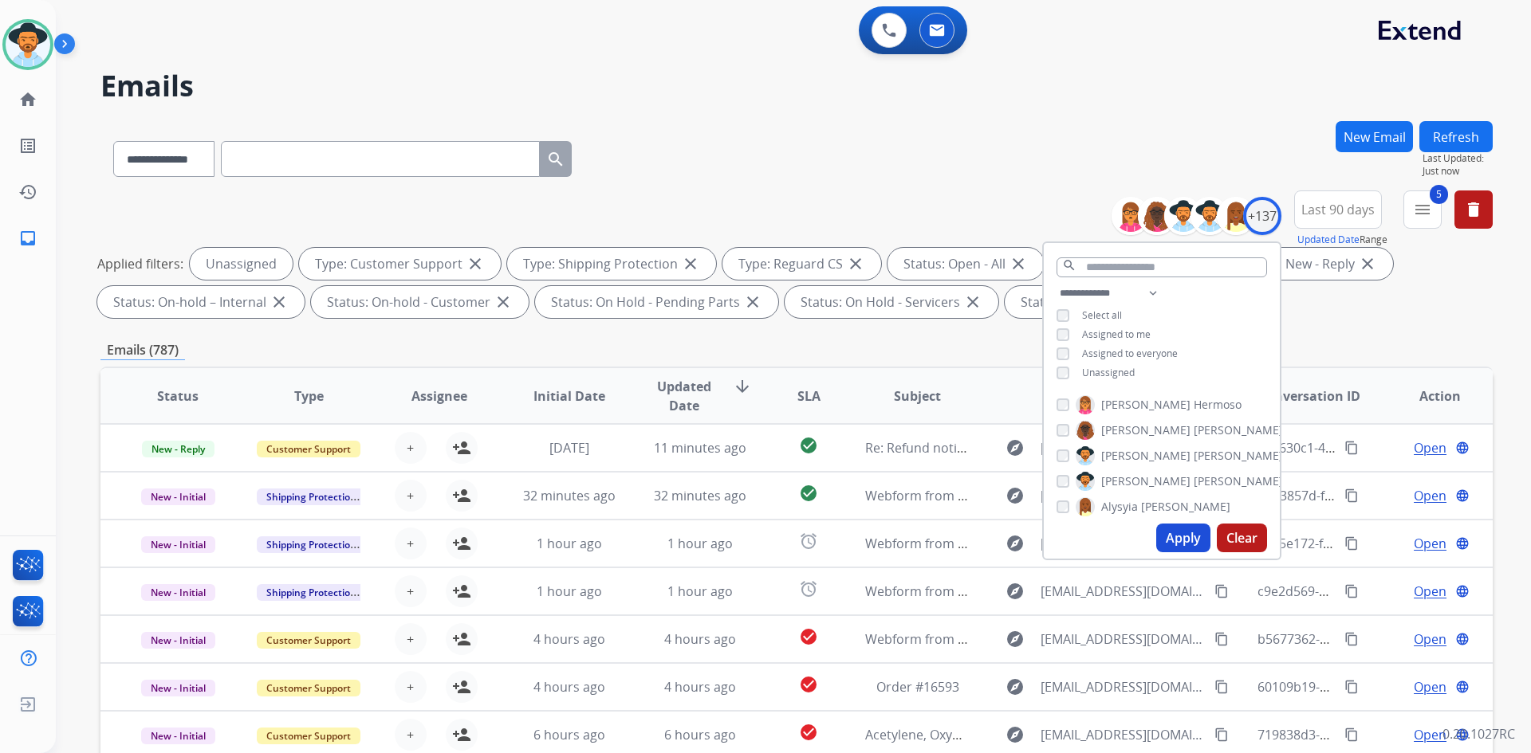
click at [1179, 534] on button "Apply" at bounding box center [1183, 538] width 54 height 29
click at [1423, 199] on button "5 menu Filters" at bounding box center [1422, 210] width 38 height 38
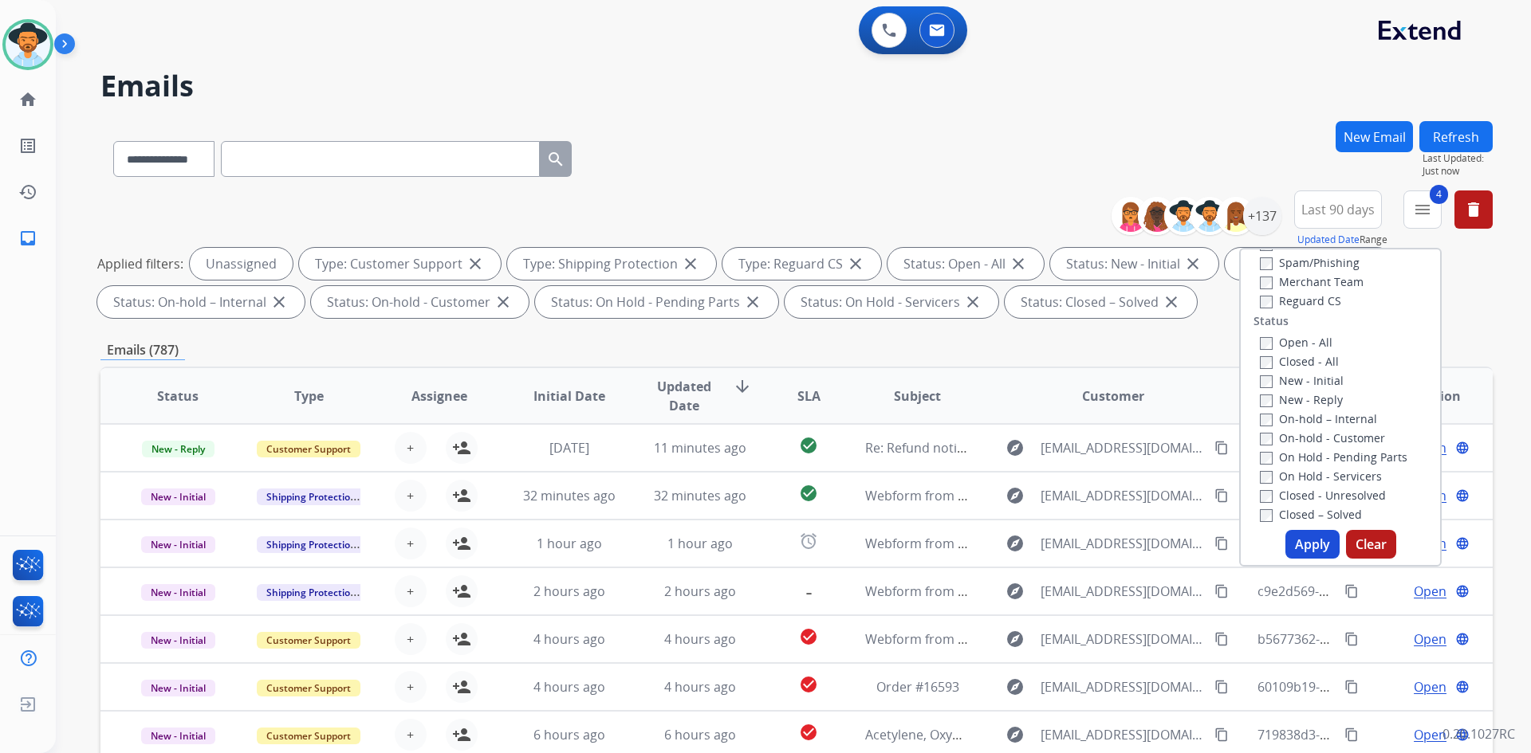
click at [1315, 551] on button "Apply" at bounding box center [1312, 544] width 54 height 29
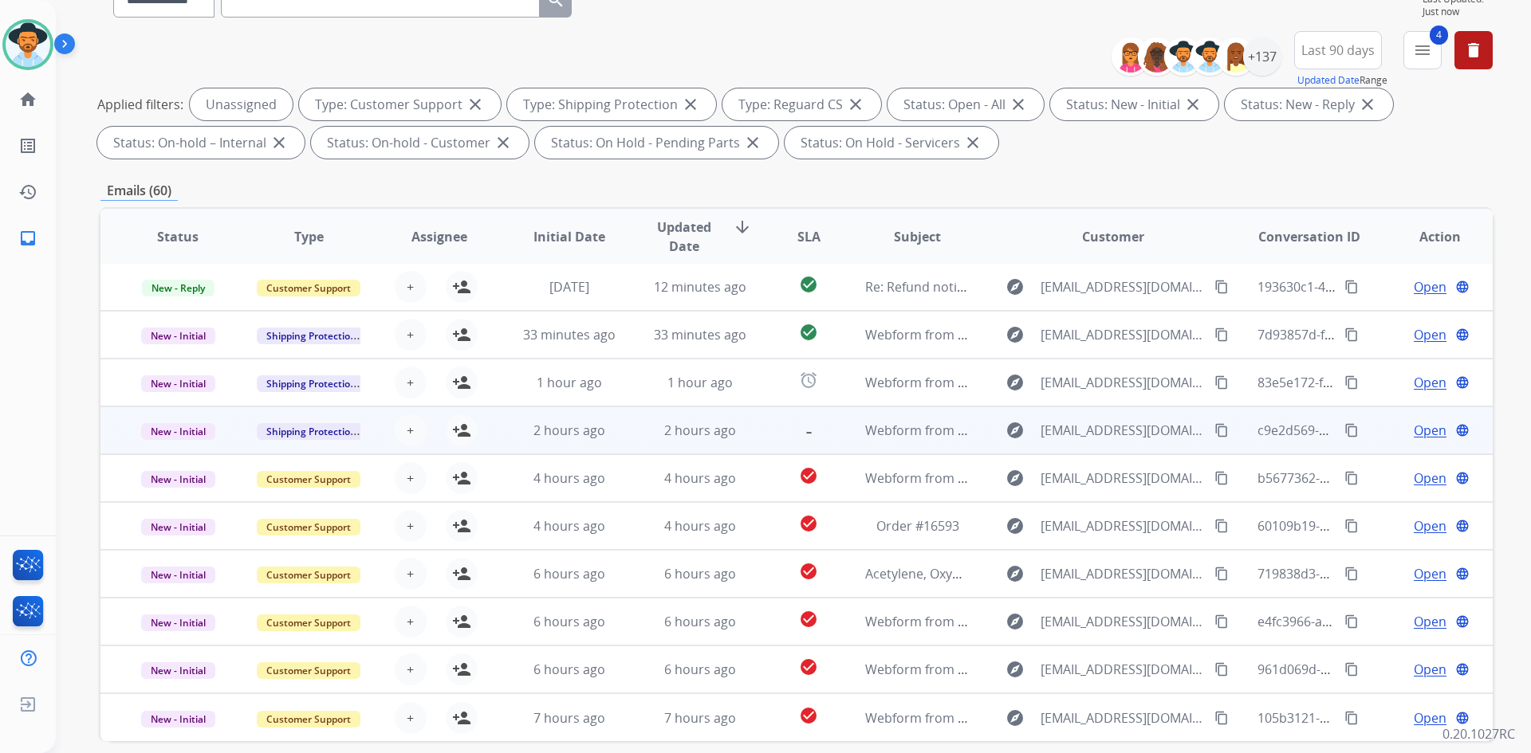
scroll to position [230, 0]
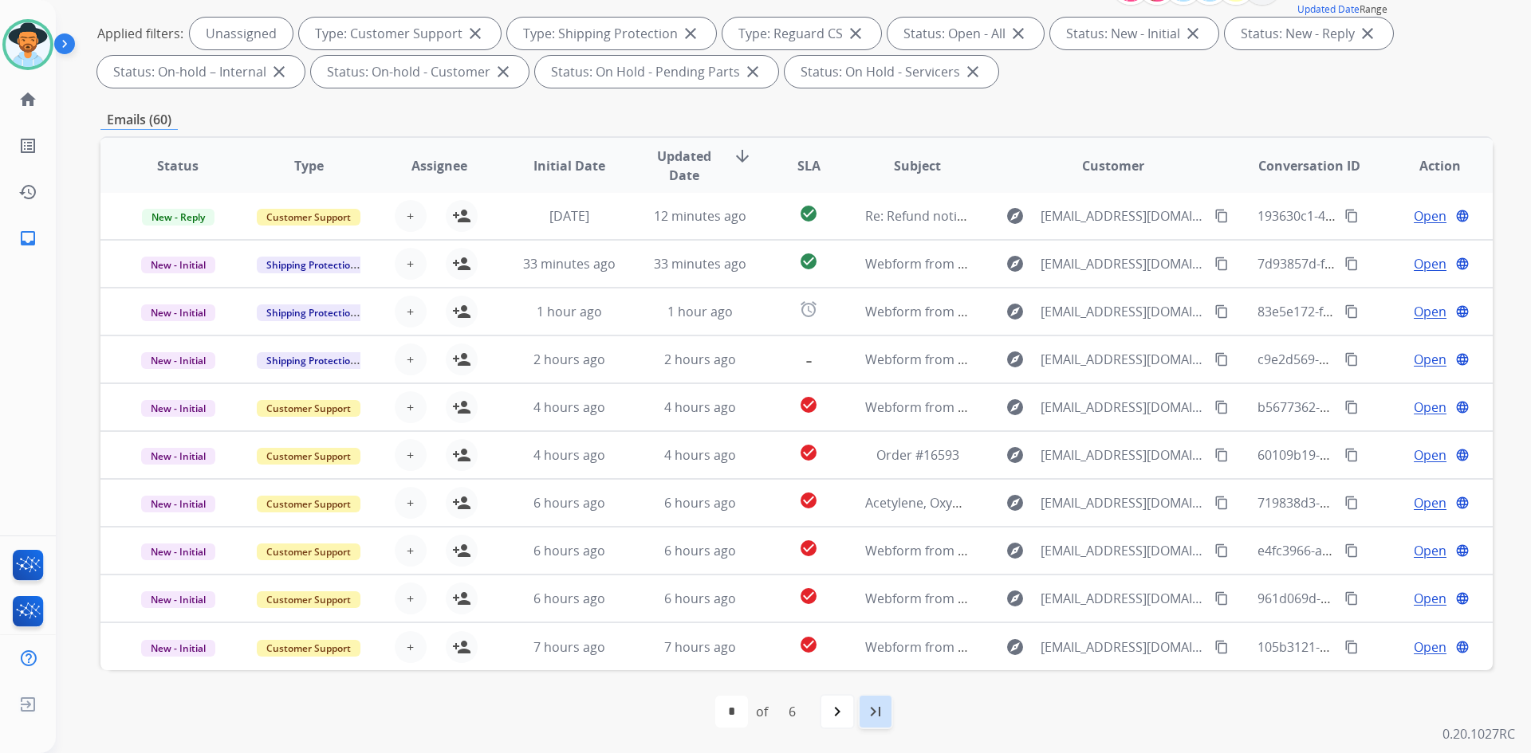
click at [868, 702] on mat-icon "last_page" at bounding box center [875, 711] width 19 height 19
select select "*"
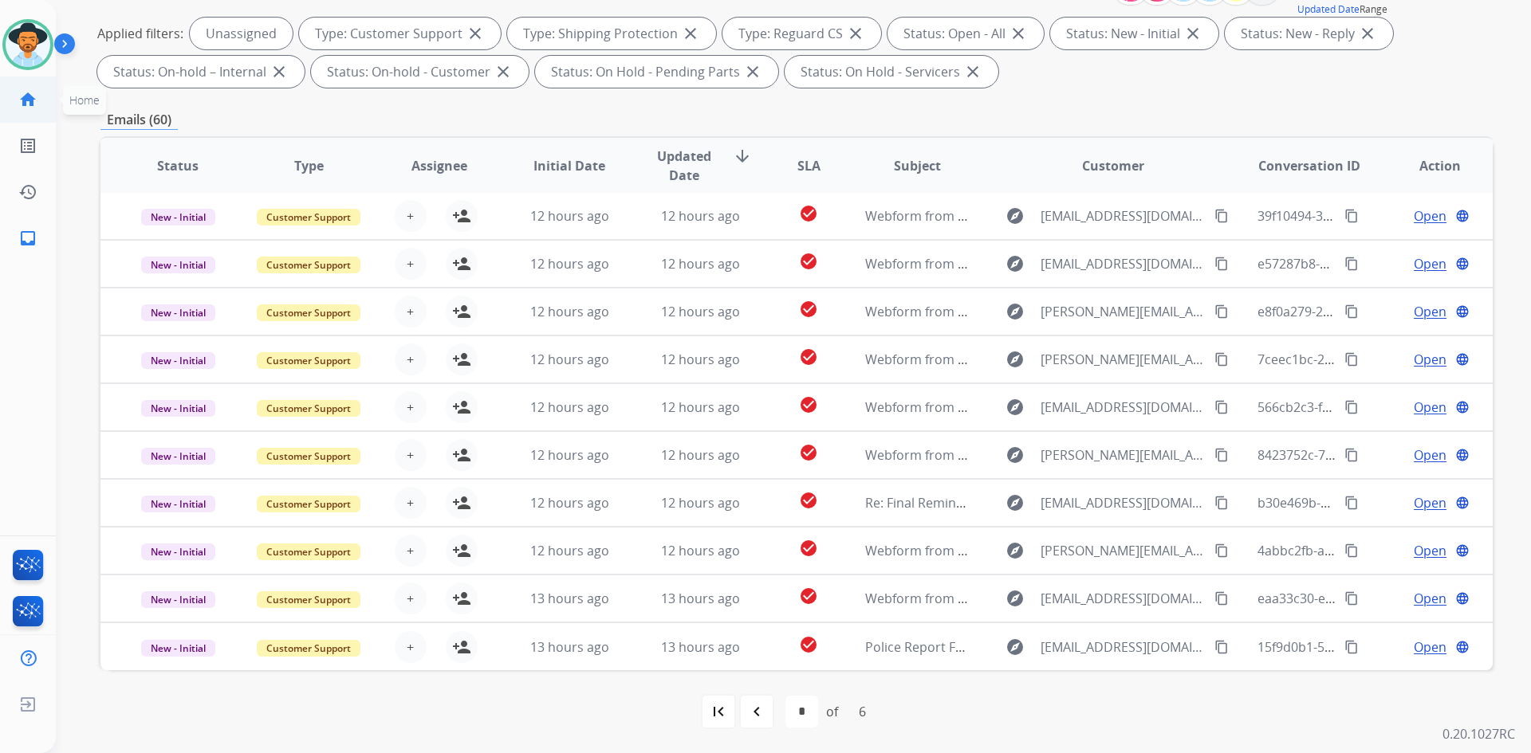
click at [21, 95] on mat-icon "home" at bounding box center [27, 99] width 19 height 19
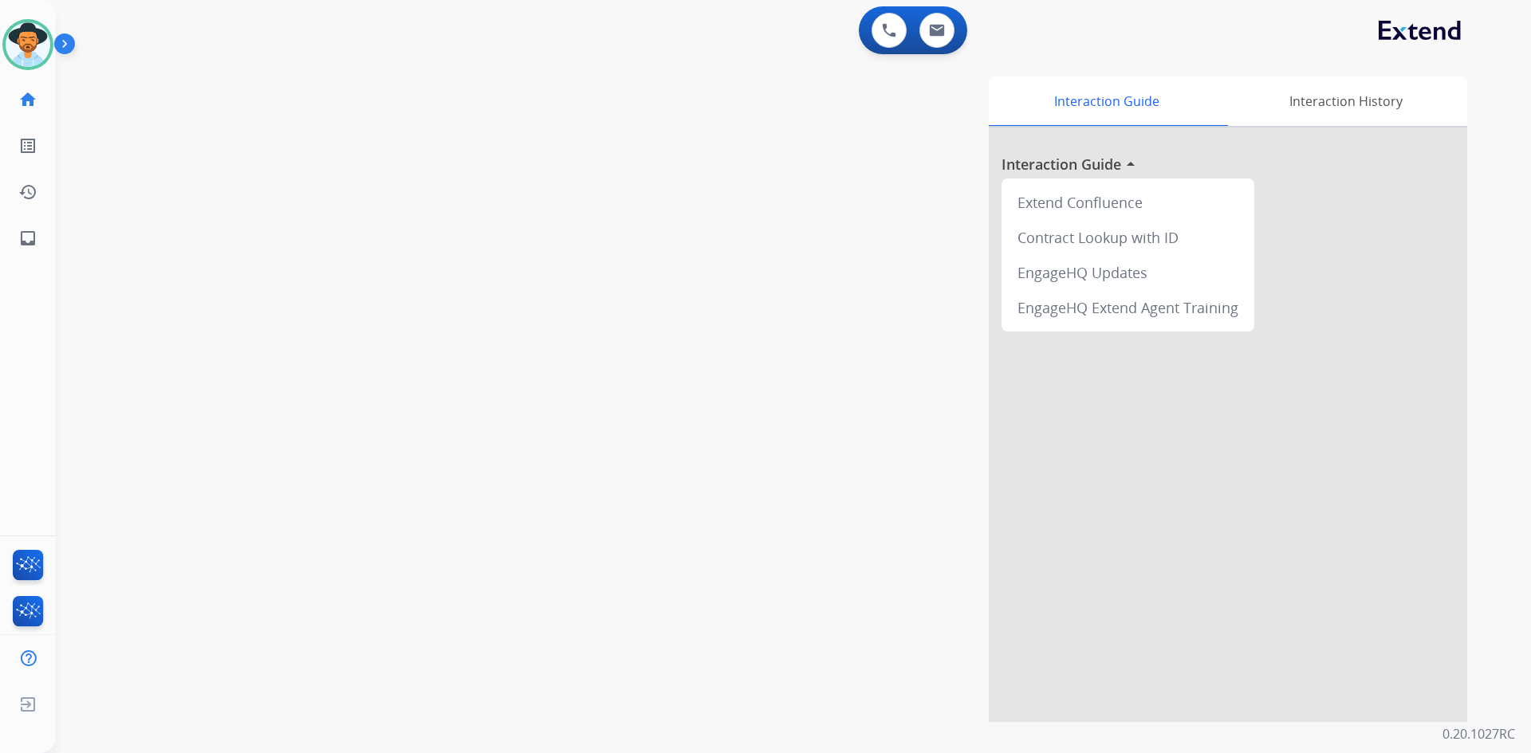
click at [1309, 360] on div at bounding box center [1228, 425] width 478 height 595
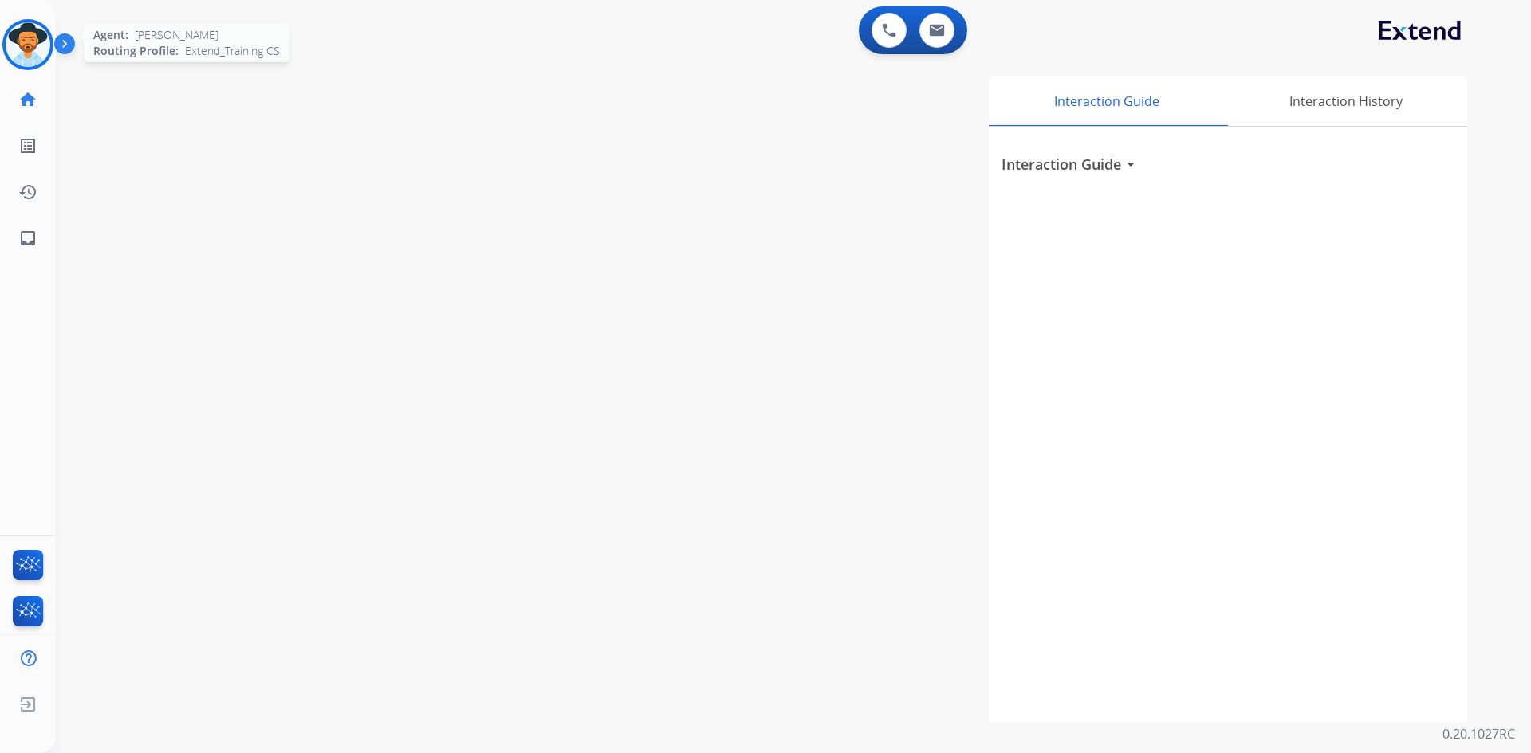
click at [29, 64] on img at bounding box center [28, 44] width 45 height 45
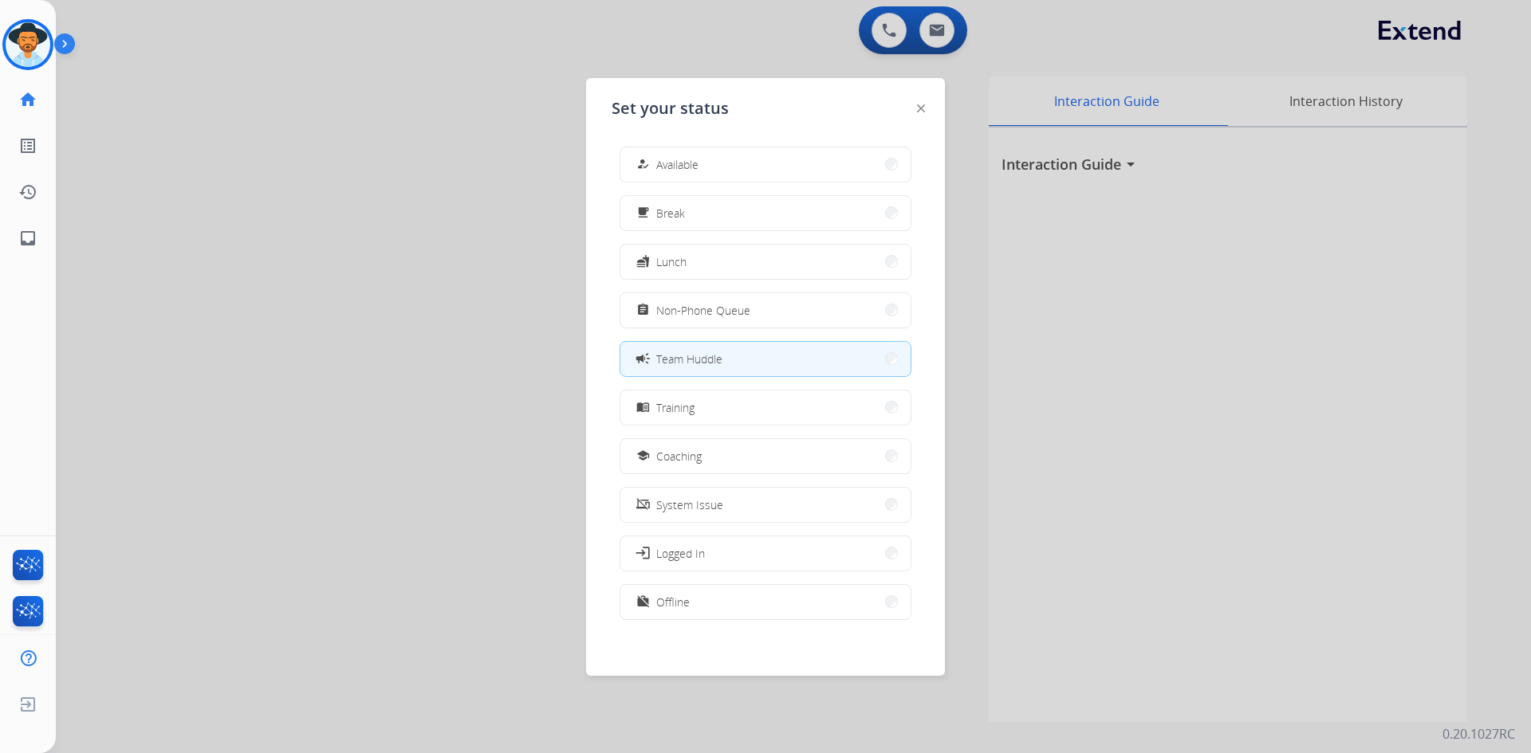
click at [246, 112] on div at bounding box center [765, 376] width 1531 height 753
